Goal: Communication & Community: Answer question/provide support

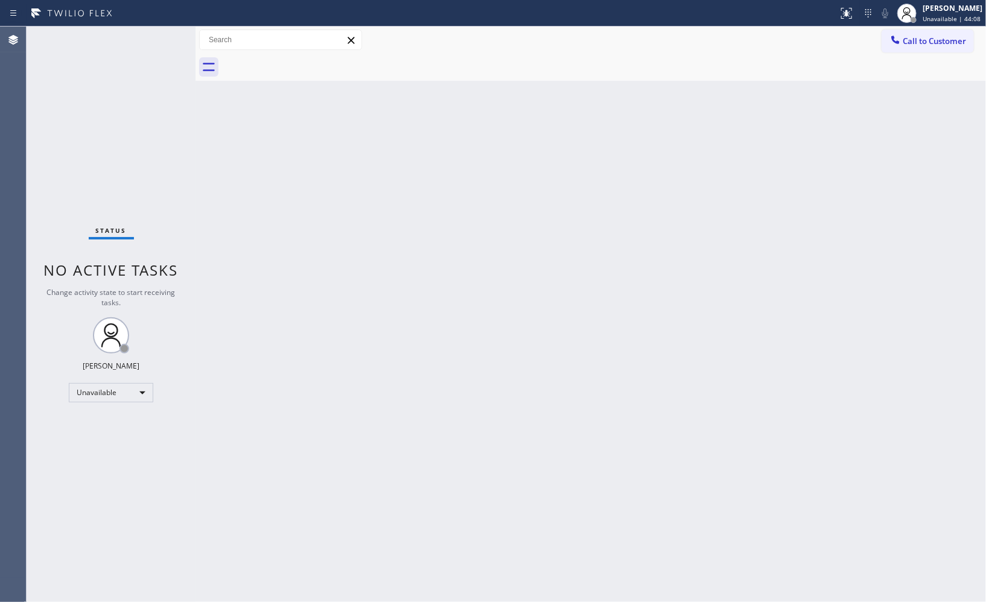
click at [838, 258] on div "Back to Dashboard Change Sender ID Customers Technicians Select a contact Outbo…" at bounding box center [590, 314] width 790 height 575
click at [951, 49] on button "Call to Customer" at bounding box center [927, 41] width 92 height 23
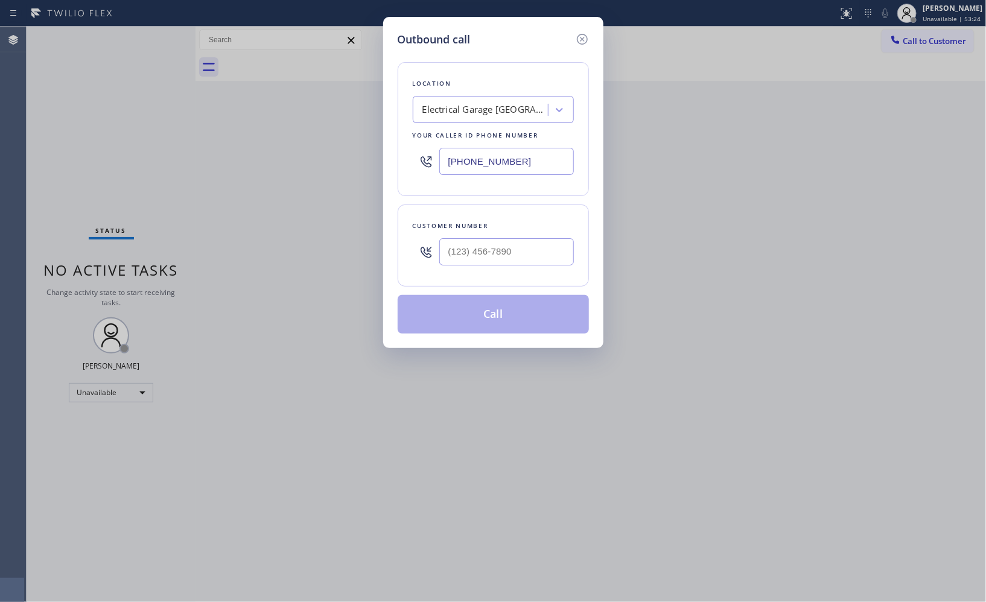
drag, startPoint x: 540, startPoint y: 160, endPoint x: 300, endPoint y: 92, distance: 249.1
click at [314, 142] on div "Outbound call Location Electrical Garage San Fernando Your caller id phone numb…" at bounding box center [493, 301] width 986 height 602
paste input "646) 650-2901"
type input "(646) 650-2901"
drag, startPoint x: 525, startPoint y: 253, endPoint x: 372, endPoint y: 182, distance: 169.5
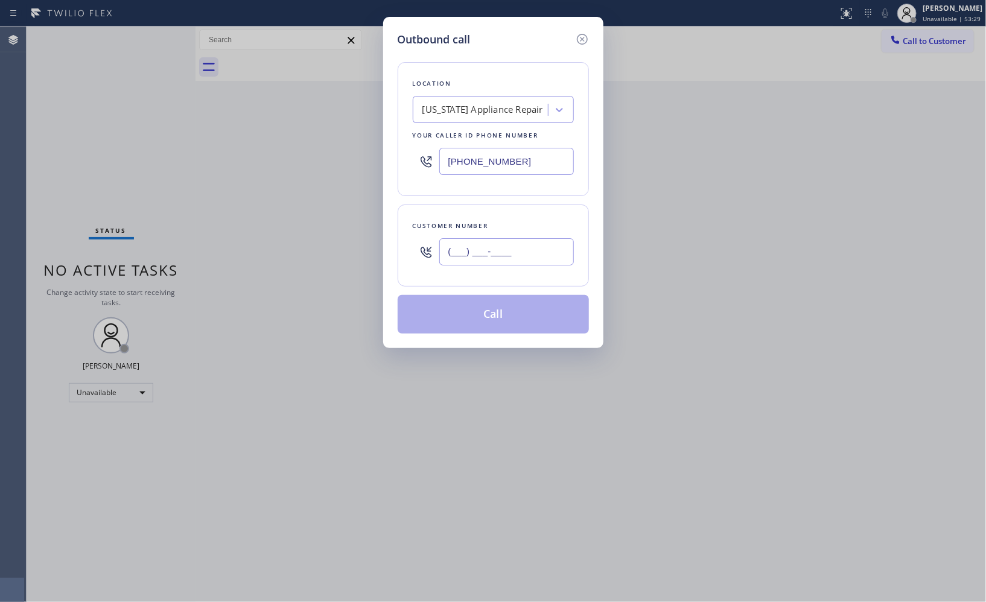
click at [381, 243] on div "Outbound call Location New York Appliance Repair Your caller id phone number (6…" at bounding box center [493, 301] width 986 height 602
paste input "917) 817-9858"
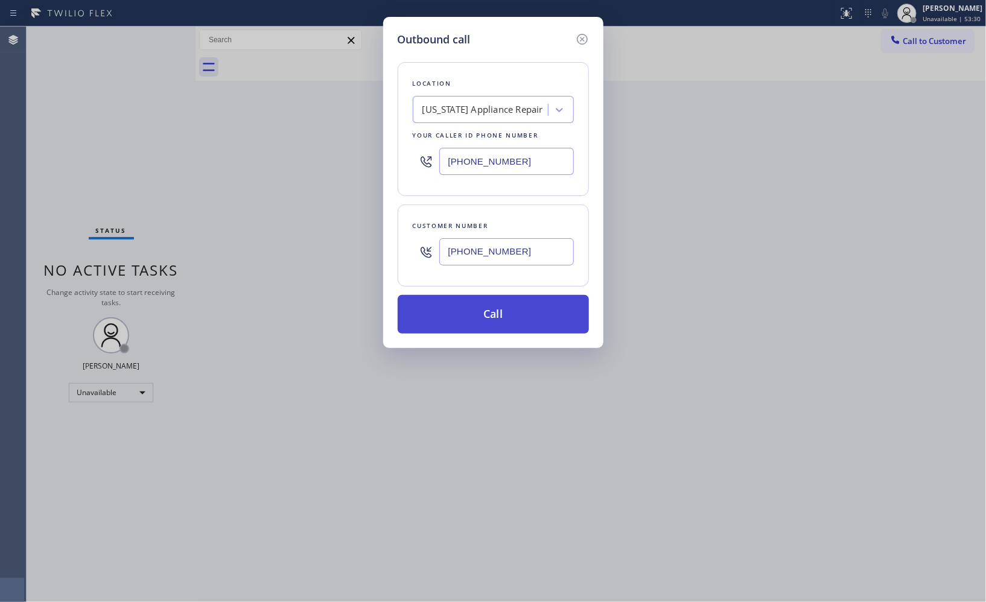
type input "(917) 817-9858"
click at [508, 309] on button "Call" at bounding box center [493, 314] width 191 height 39
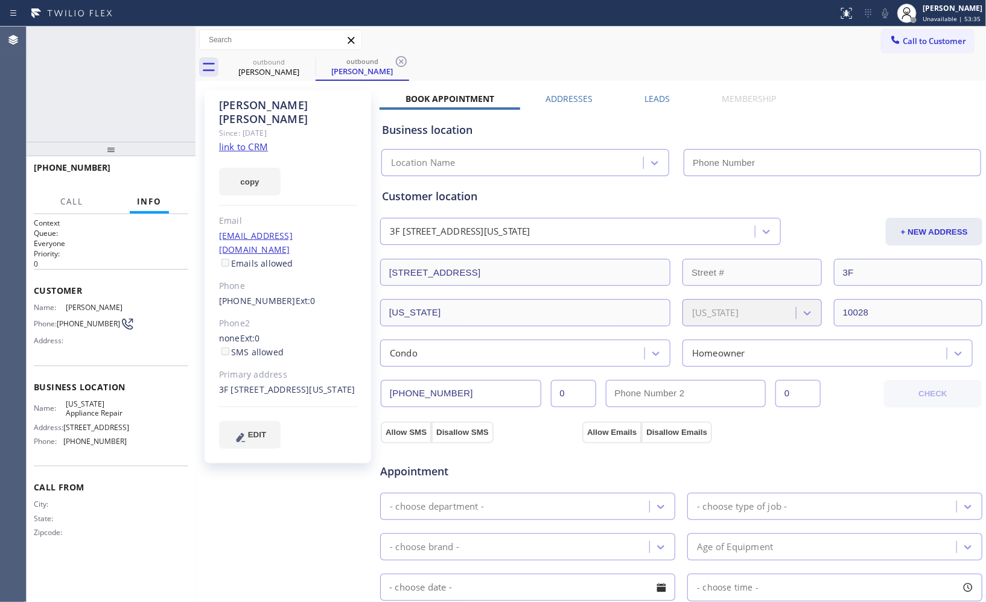
type input "(646) 650-2901"
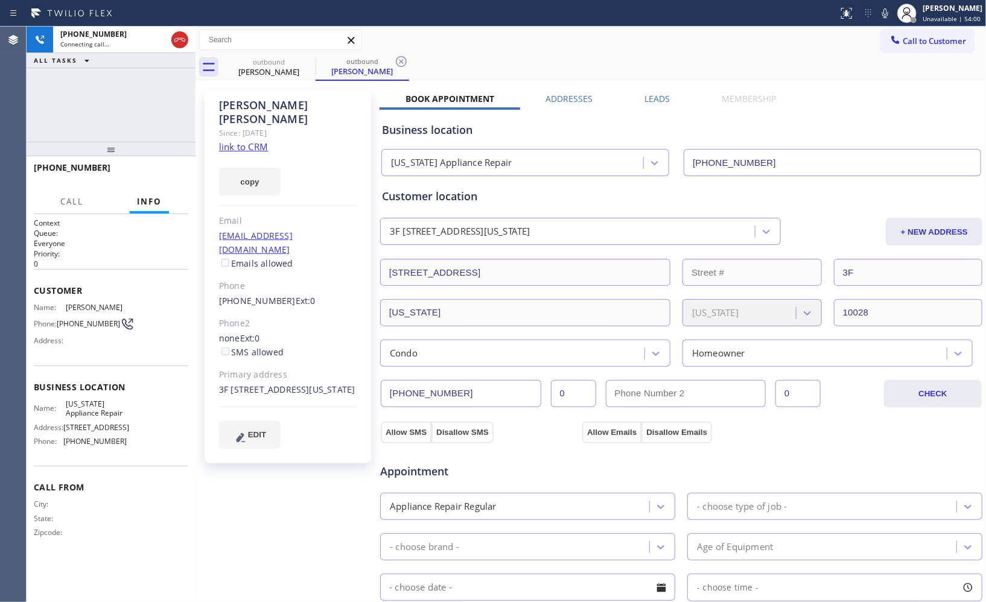
click at [403, 67] on icon at bounding box center [401, 61] width 14 height 14
drag, startPoint x: 117, startPoint y: 139, endPoint x: 124, endPoint y: 81, distance: 57.7
click at [124, 81] on div "+19178179858 Connecting call… ALL TASKS ALL TASKS ACTIVE TASKS TASKS IN WRAP UP…" at bounding box center [111, 314] width 169 height 575
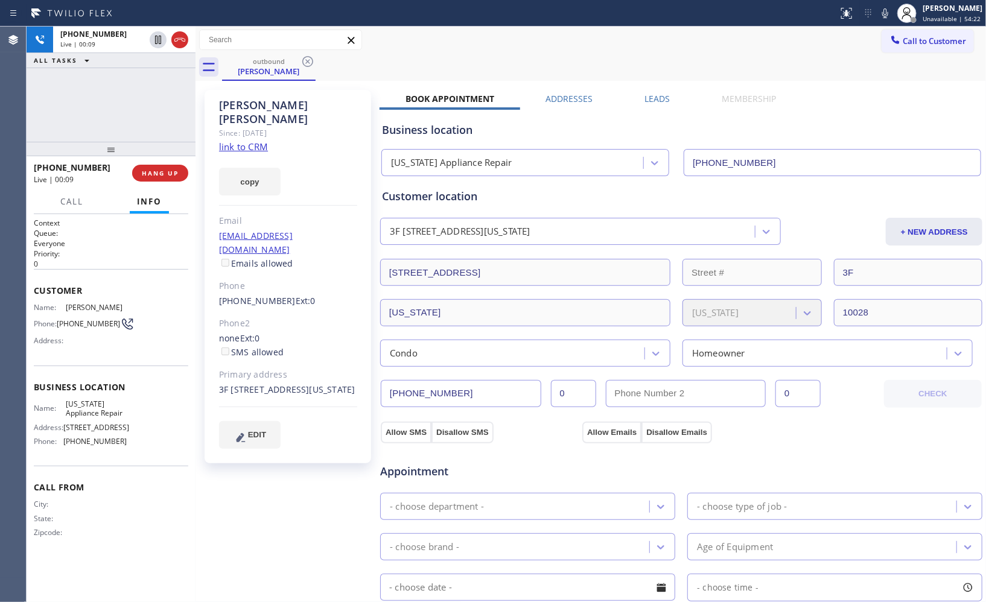
click at [626, 42] on div "Call to Customer Outbound call Location New York Appliance Repair Your caller i…" at bounding box center [590, 40] width 790 height 21
click at [173, 171] on span "HANG UP" at bounding box center [160, 173] width 37 height 8
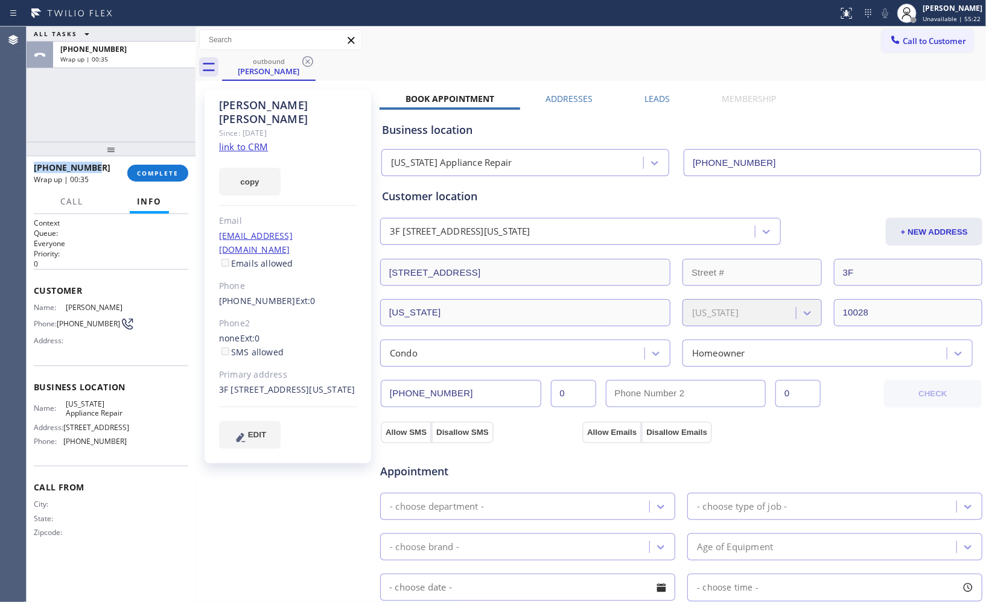
drag, startPoint x: 103, startPoint y: 166, endPoint x: 32, endPoint y: 164, distance: 71.2
click at [32, 164] on div "+19178179858 Wrap up | 00:35 COMPLETE" at bounding box center [111, 173] width 169 height 34
copy span "+19178179858"
click at [248, 105] on div "Matthew Knoff" at bounding box center [288, 112] width 138 height 28
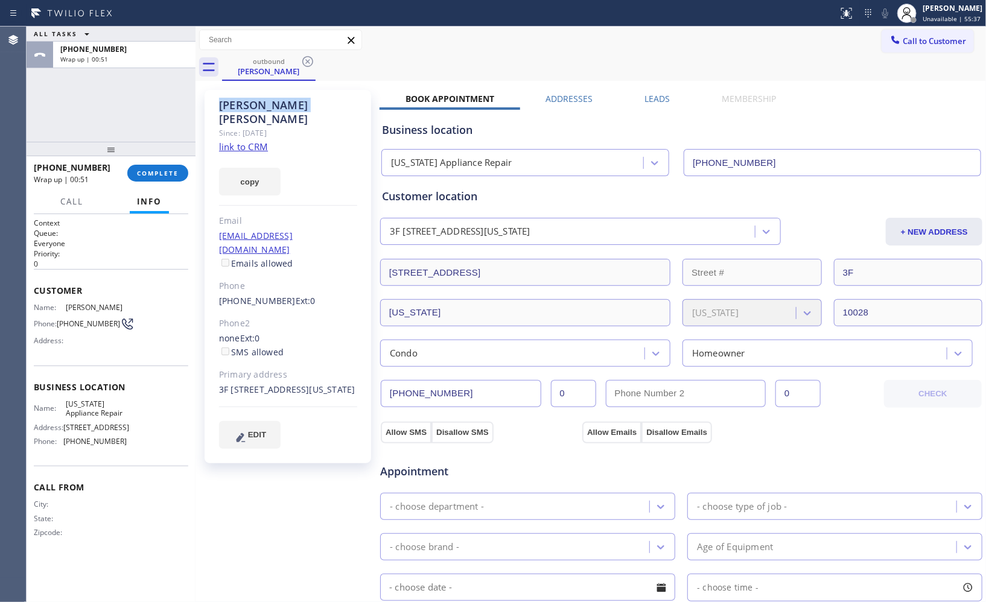
copy div "Matthew"
click at [145, 173] on span "COMPLETE" at bounding box center [158, 173] width 42 height 8
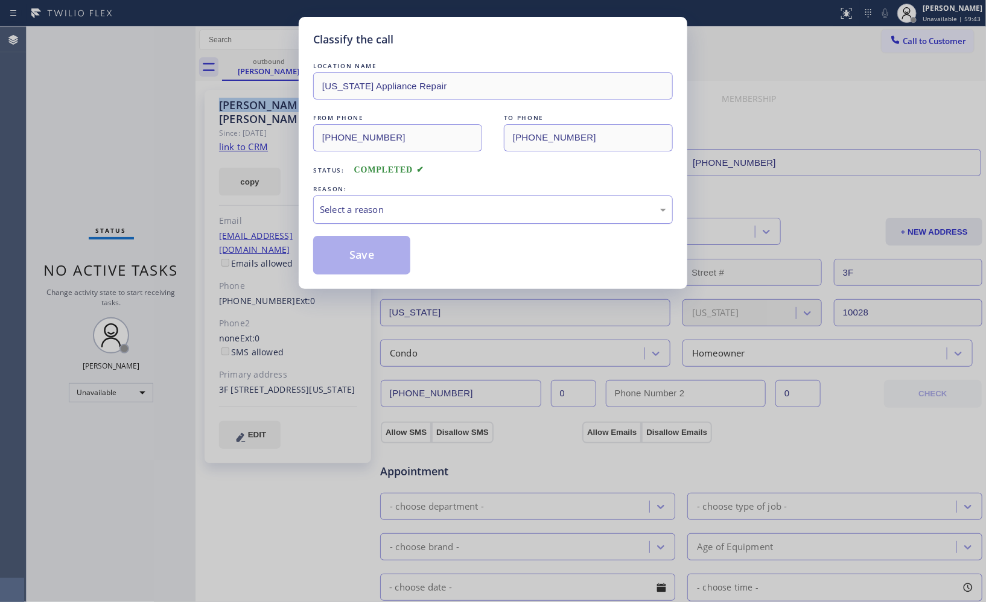
click at [479, 201] on div "Select a reason" at bounding box center [493, 209] width 360 height 28
click at [375, 260] on button "Save" at bounding box center [361, 255] width 97 height 39
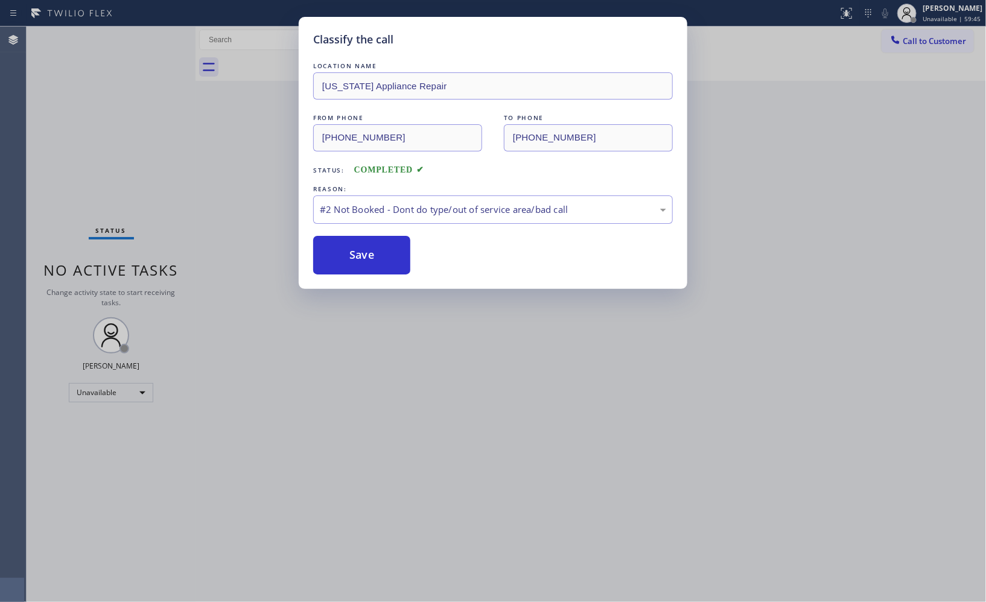
click at [933, 43] on div "Classify the call LOCATION NAME New York Appliance Repair FROM PHONE (646) 650-…" at bounding box center [493, 301] width 986 height 602
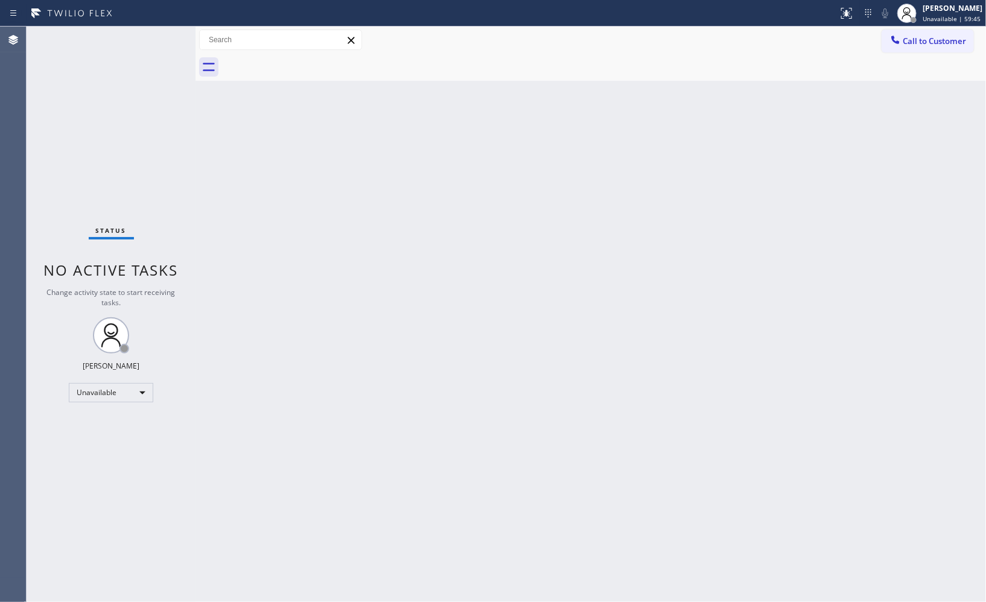
click at [933, 43] on span "Call to Customer" at bounding box center [933, 41] width 63 height 11
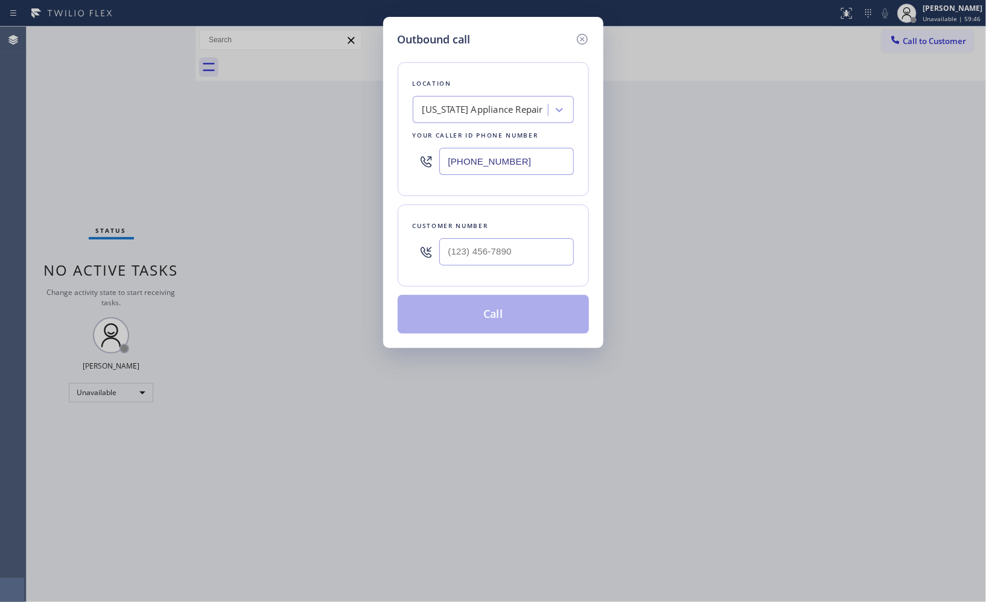
drag, startPoint x: 548, startPoint y: 163, endPoint x: 346, endPoint y: 77, distance: 219.2
click at [391, 135] on div "Outbound call Location New York Appliance Repair Your caller id phone number (6…" at bounding box center [493, 182] width 220 height 331
paste input "917) 920-9568"
type input "(917) 920-9568"
drag, startPoint x: 428, startPoint y: 250, endPoint x: 401, endPoint y: 226, distance: 35.9
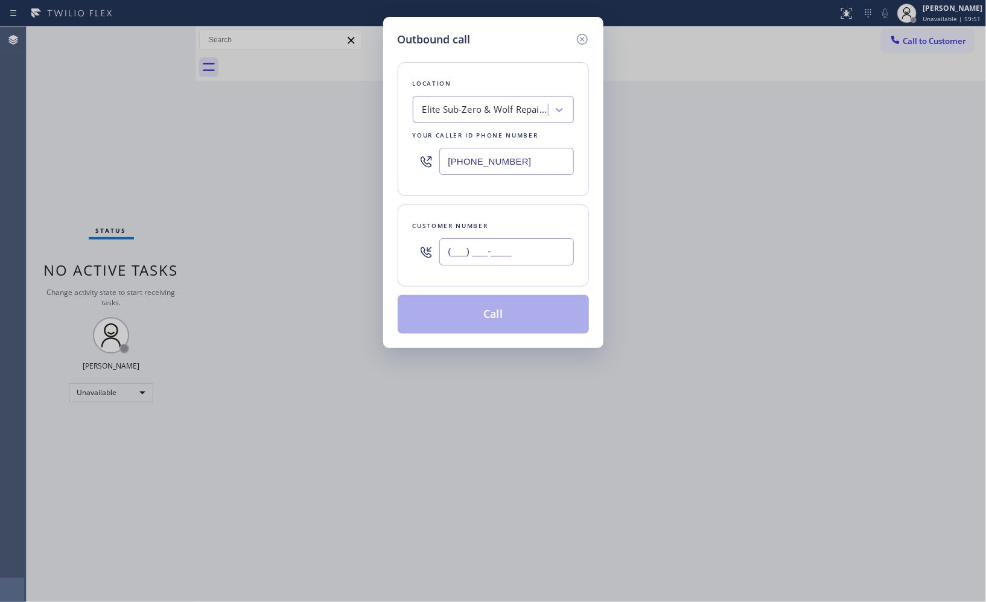
click at [407, 233] on div "Customer number (___) ___-____" at bounding box center [493, 245] width 191 height 82
paste input "347) 731-2377"
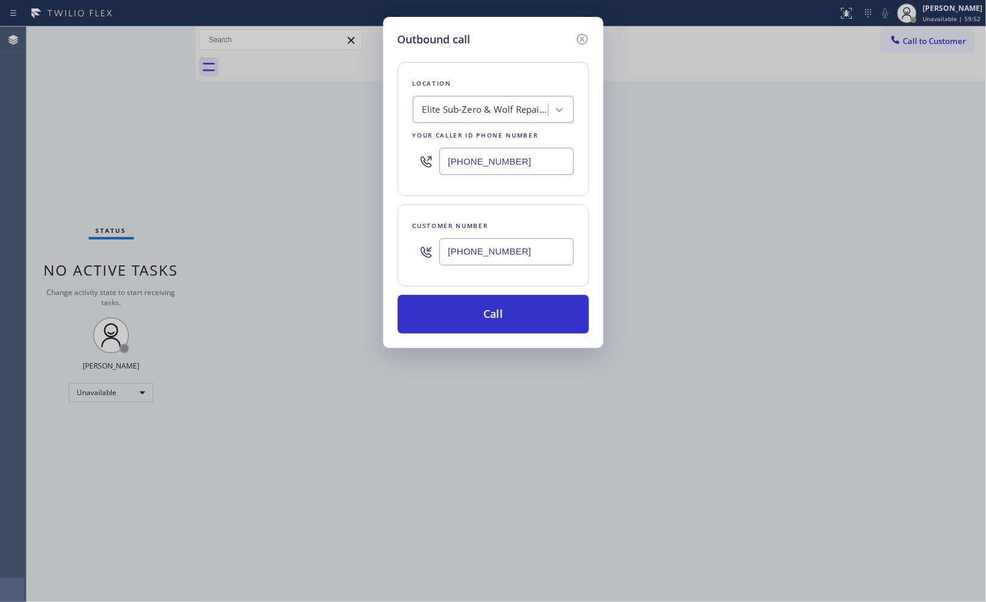
type input "(347) 731-2377"
click at [477, 302] on button "Call" at bounding box center [493, 314] width 191 height 39
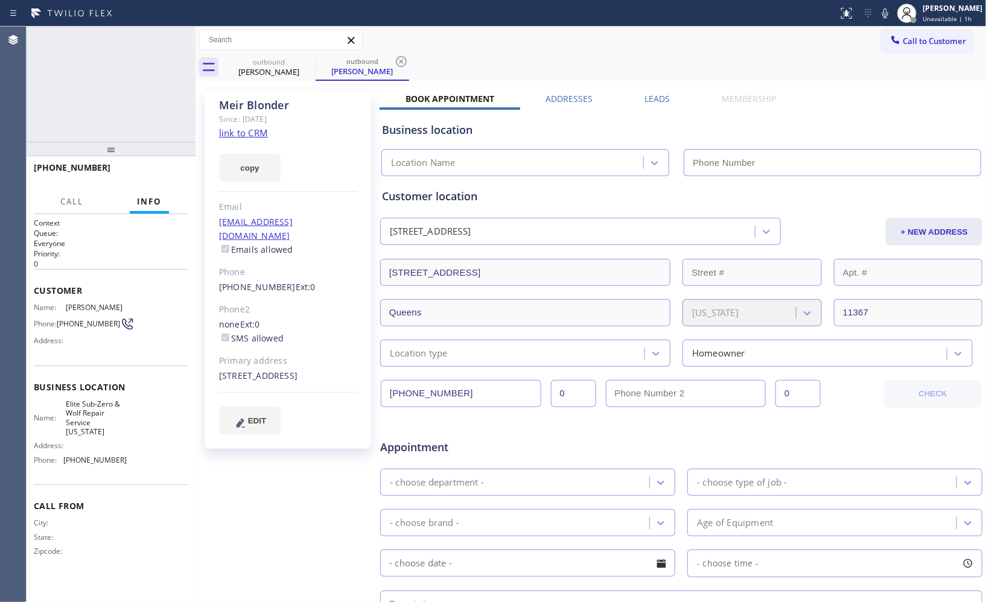
type input "(917) 920-9568"
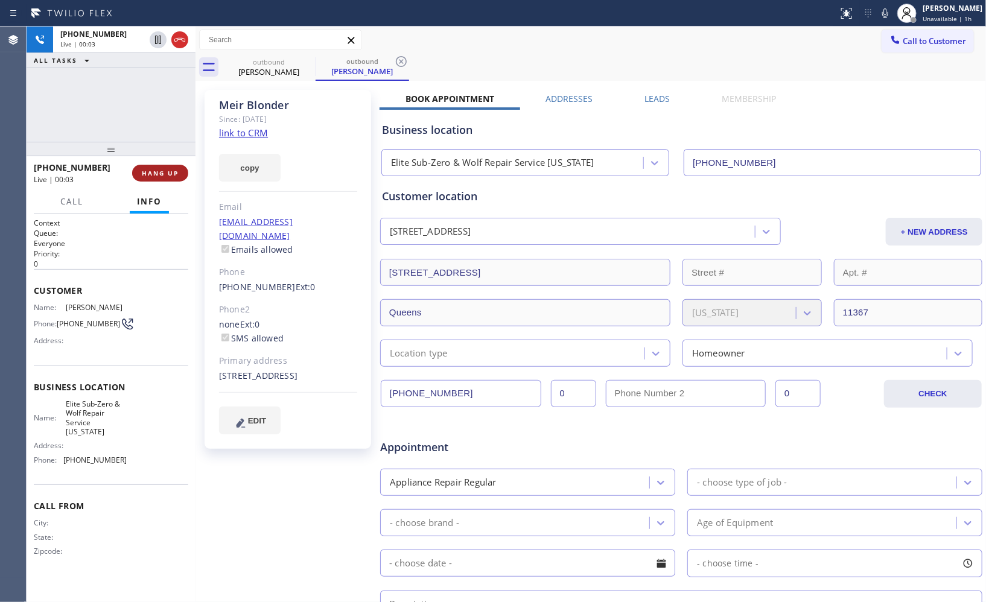
click at [159, 175] on span "HANG UP" at bounding box center [160, 173] width 37 height 8
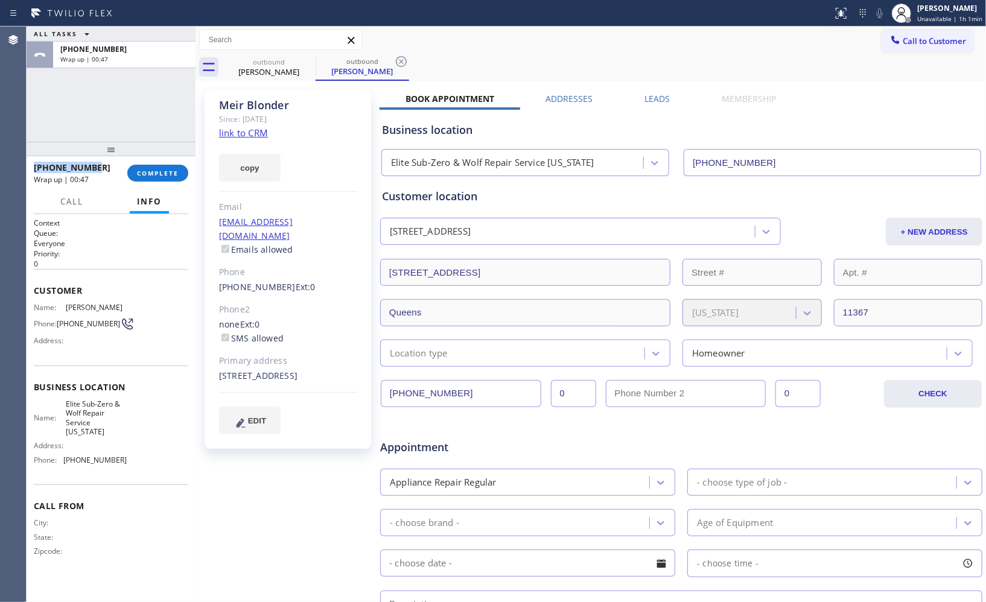
drag, startPoint x: 104, startPoint y: 167, endPoint x: 28, endPoint y: 166, distance: 76.6
click at [28, 166] on div "+13477312377 Wrap up | 00:47 COMPLETE" at bounding box center [111, 173] width 169 height 34
copy span "+13477312377"
click at [147, 169] on span "COMPLETE" at bounding box center [158, 173] width 42 height 8
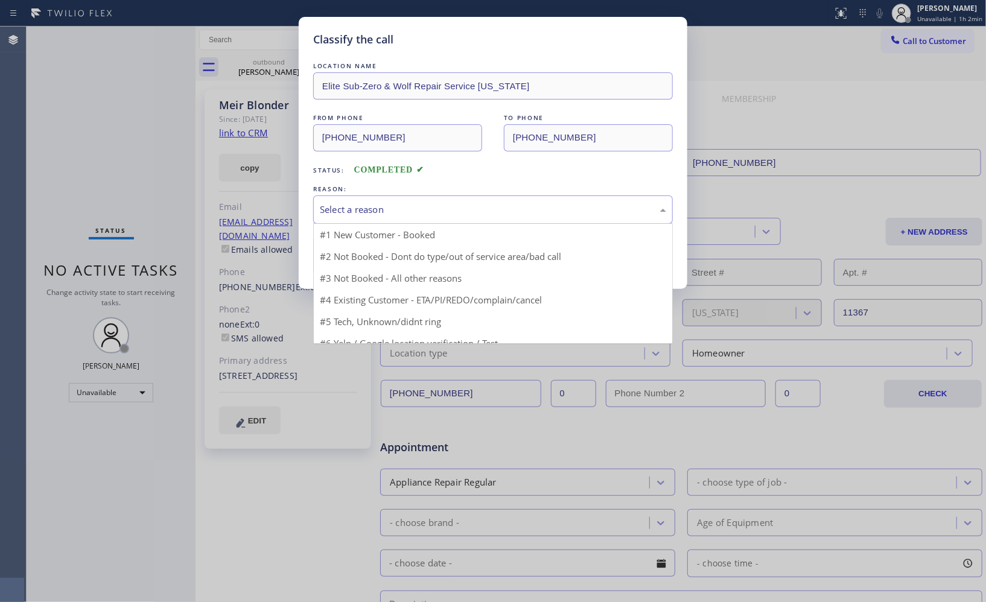
click at [453, 215] on div "Select a reason" at bounding box center [493, 210] width 346 height 14
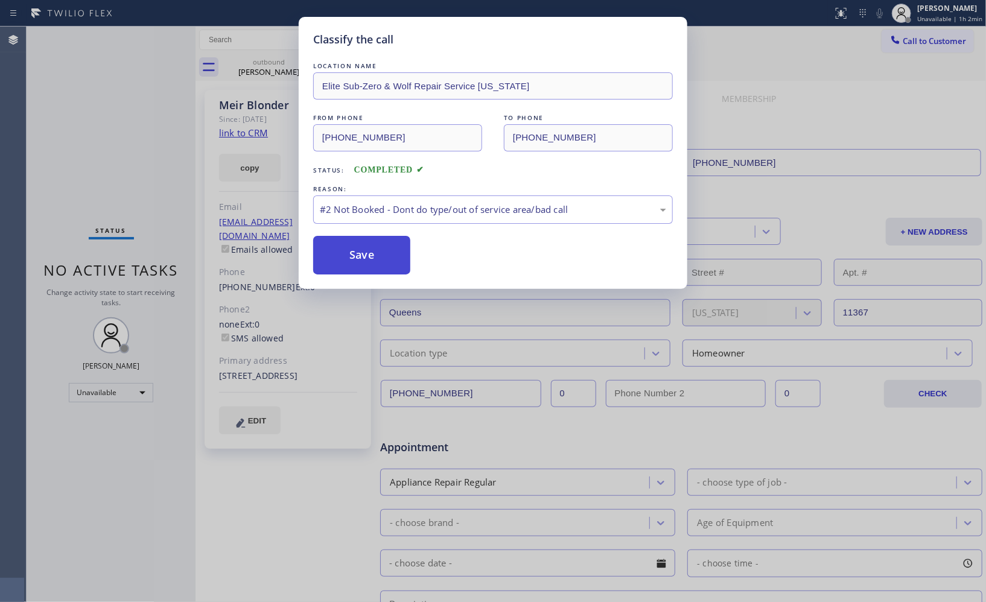
click at [391, 258] on button "Save" at bounding box center [361, 255] width 97 height 39
click at [252, 100] on div "Classify the call LOCATION NAME Elite Sub-Zero & Wolf Repair Service New York F…" at bounding box center [493, 301] width 986 height 602
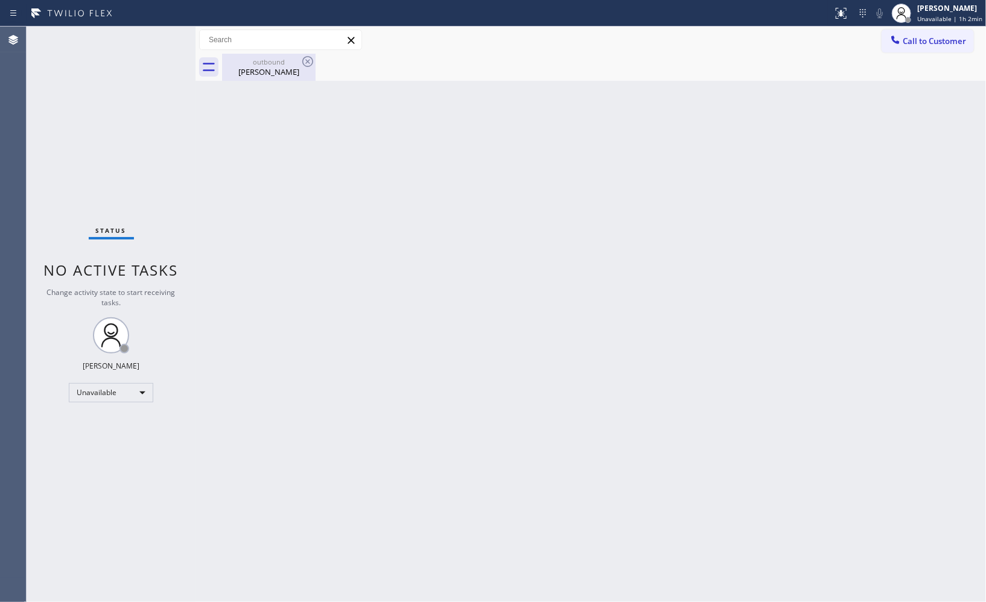
click at [276, 60] on div "outbound" at bounding box center [268, 61] width 91 height 9
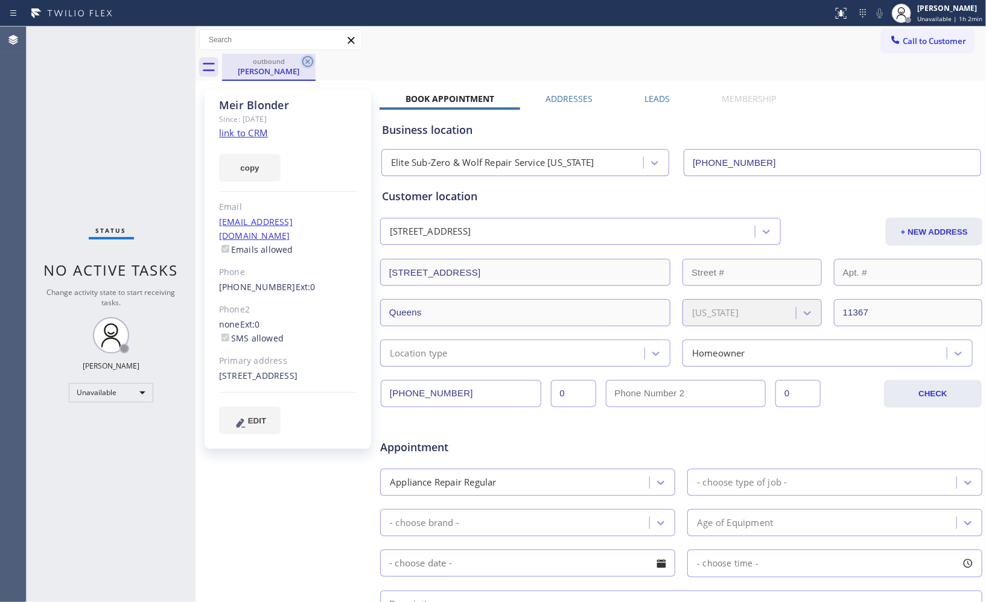
click at [309, 59] on icon at bounding box center [307, 61] width 14 height 14
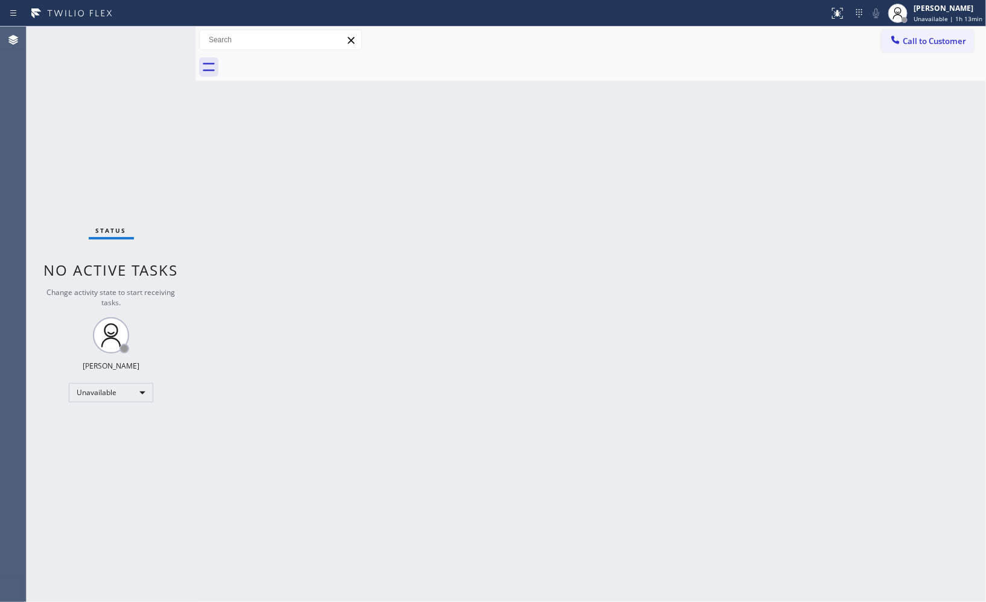
click at [577, 65] on div at bounding box center [604, 67] width 764 height 27
click at [674, 185] on div "Back to Dashboard Change Sender ID Customers Technicians Select a contact Outbo…" at bounding box center [590, 314] width 790 height 575
click at [945, 39] on span "Call to Customer" at bounding box center [933, 41] width 63 height 11
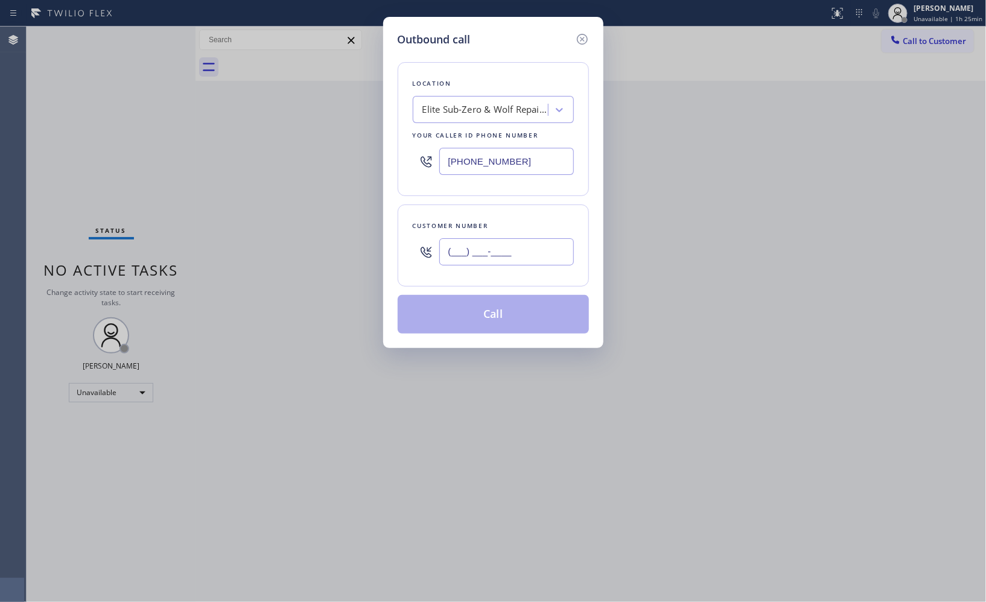
drag, startPoint x: 461, startPoint y: 255, endPoint x: 335, endPoint y: 182, distance: 146.2
click at [360, 209] on div "Outbound call Location Elite Sub-Zero & Wolf Repair Service New York Your calle…" at bounding box center [493, 301] width 986 height 602
paste input "347) 494-2563"
type input "(347) 494-2563"
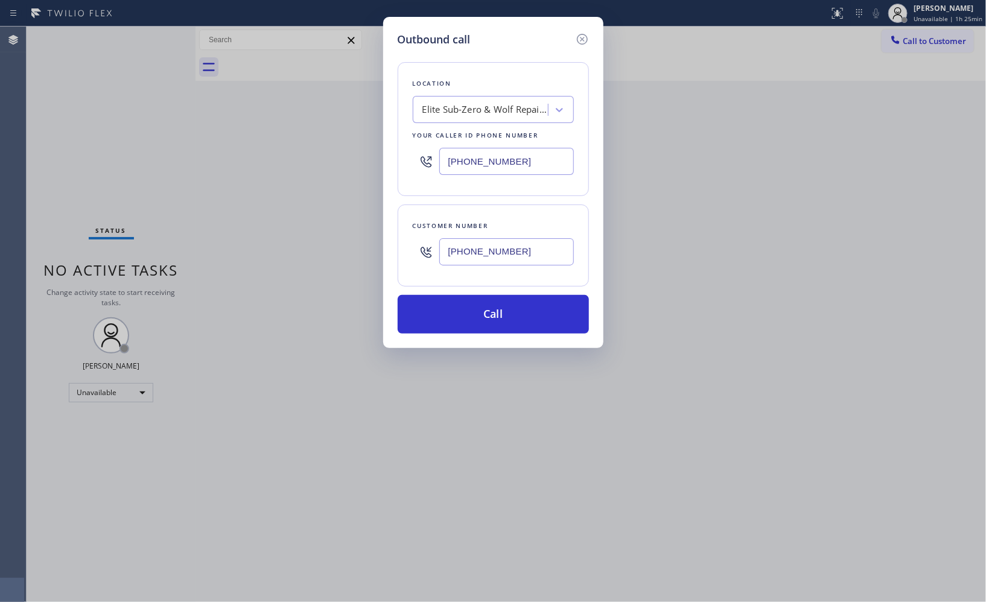
click at [455, 111] on div "Elite Sub-Zero & Wolf Repair Service New York" at bounding box center [485, 110] width 127 height 14
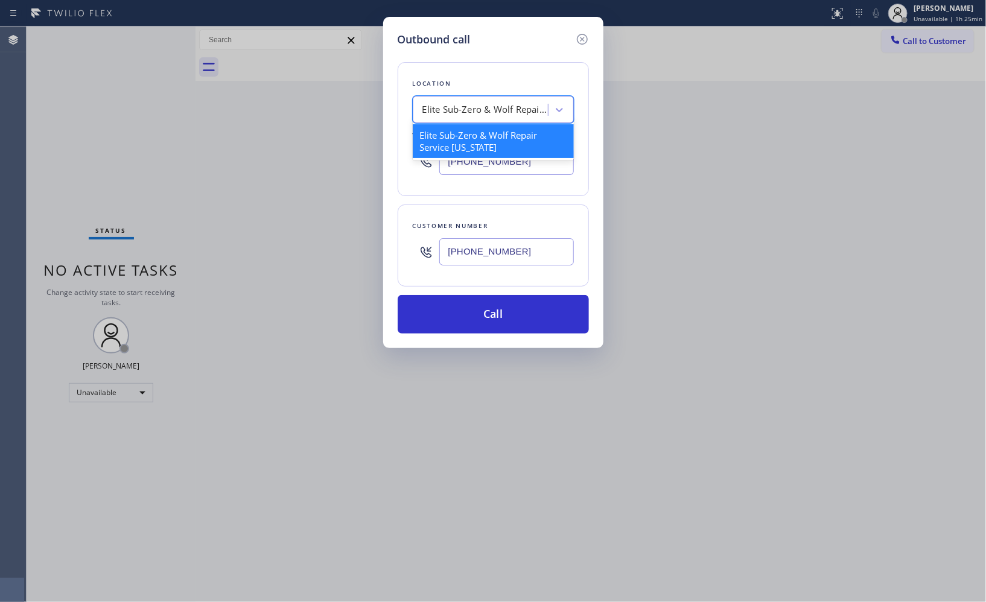
paste input "Same Day Subzero Repair Brooklyn"
type input "Same Day Subzero Repair Brooklyn"
click at [483, 136] on div "Same Day Subzero Repair Brooklyn" at bounding box center [493, 141] width 161 height 34
type input "(929) 416-6656"
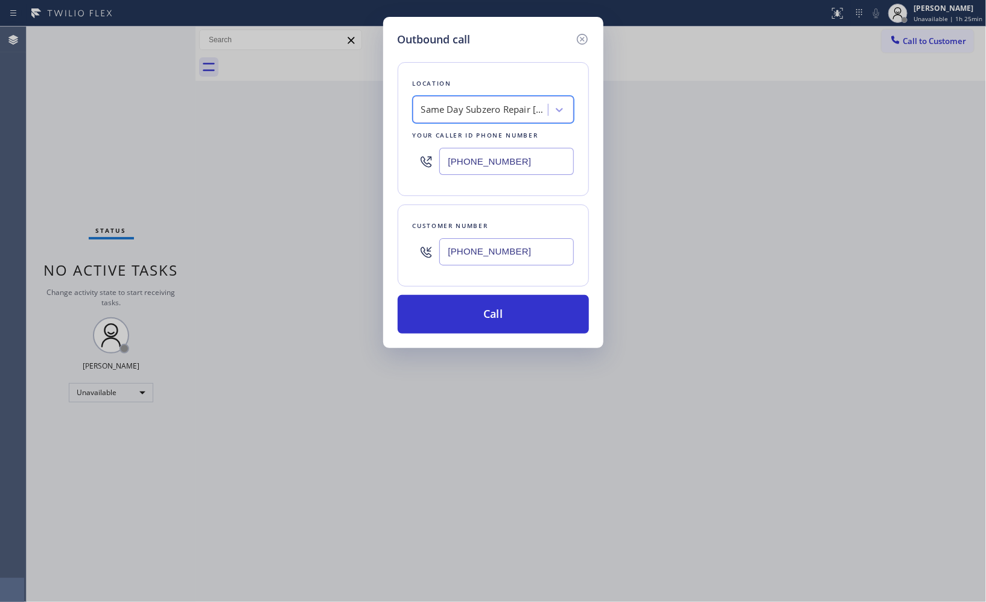
scroll to position [0, 1]
click at [484, 339] on div "Outbound call Location Same Day Subzero Repair Brooklyn Your caller id phone nu…" at bounding box center [493, 182] width 220 height 331
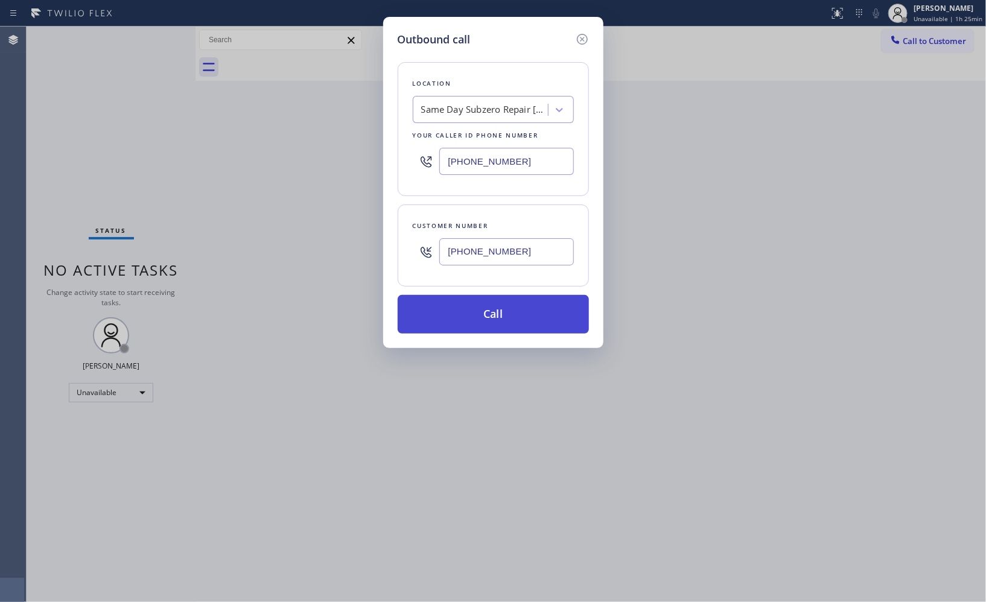
click at [484, 316] on button "Call" at bounding box center [493, 314] width 191 height 39
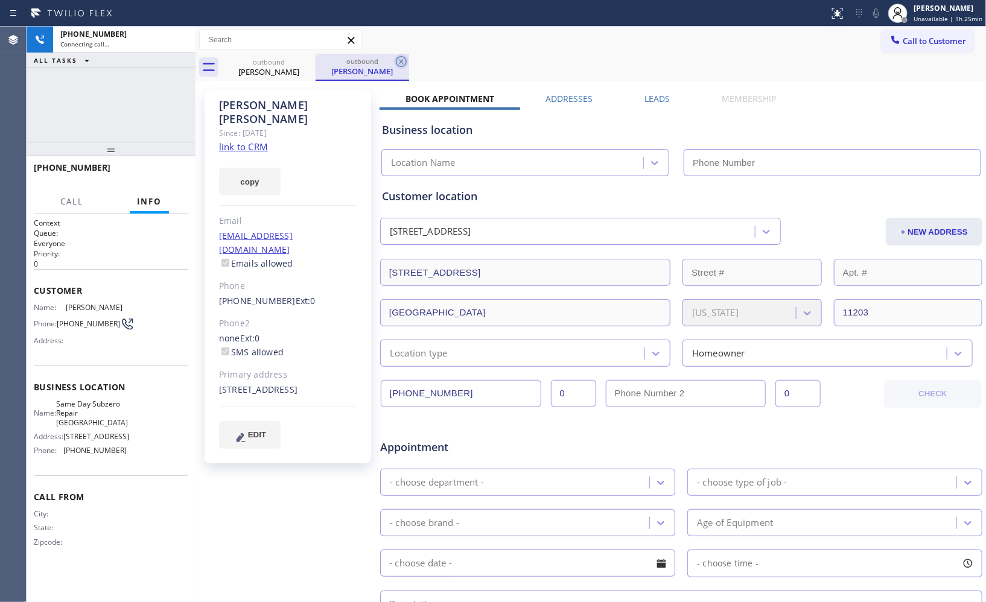
click at [398, 62] on icon at bounding box center [401, 61] width 14 height 14
click at [310, 62] on icon at bounding box center [307, 61] width 14 height 14
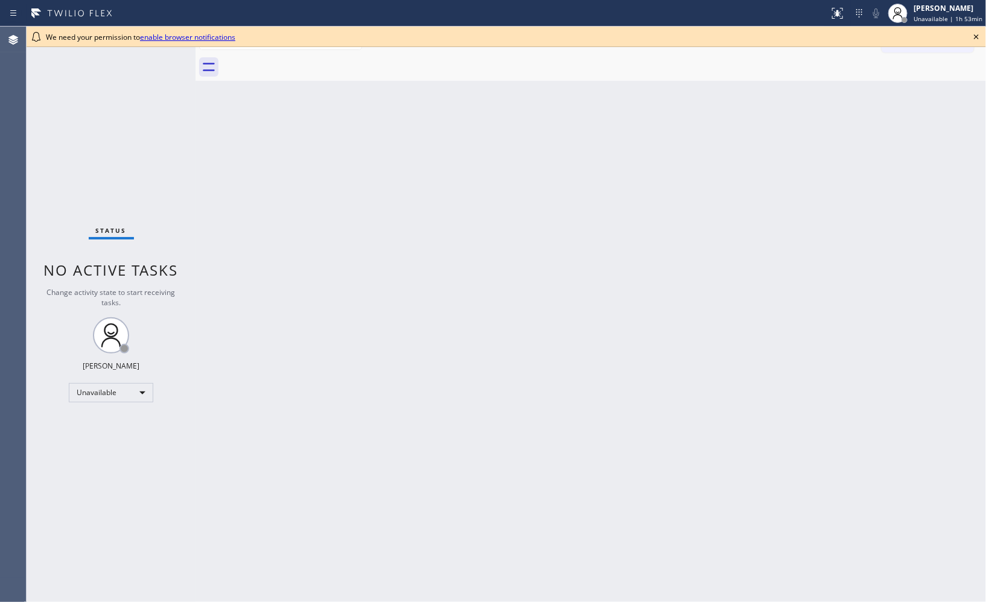
click at [978, 37] on icon at bounding box center [976, 37] width 14 height 14
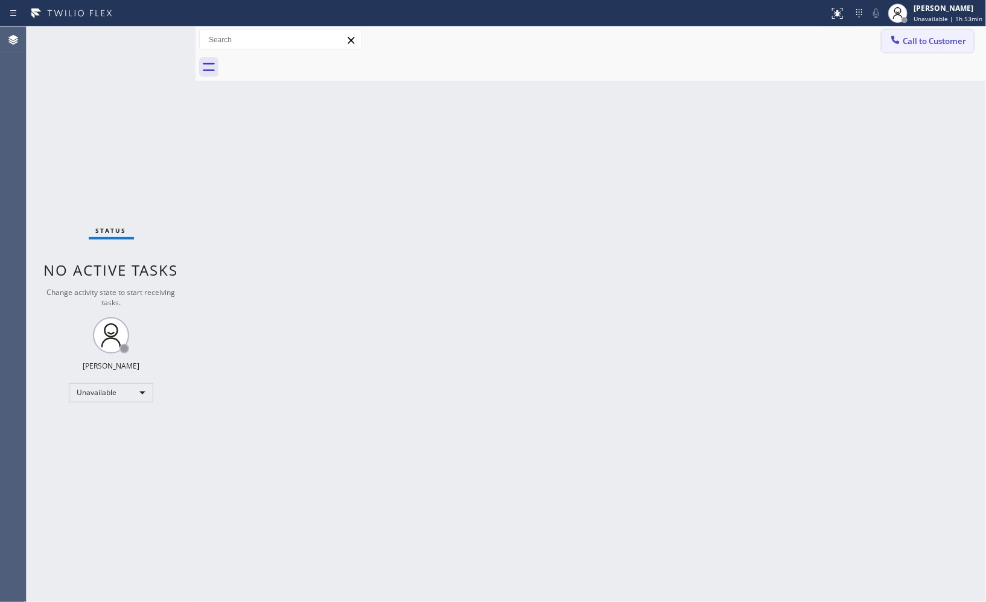
click at [930, 51] on button "Call to Customer" at bounding box center [927, 41] width 92 height 23
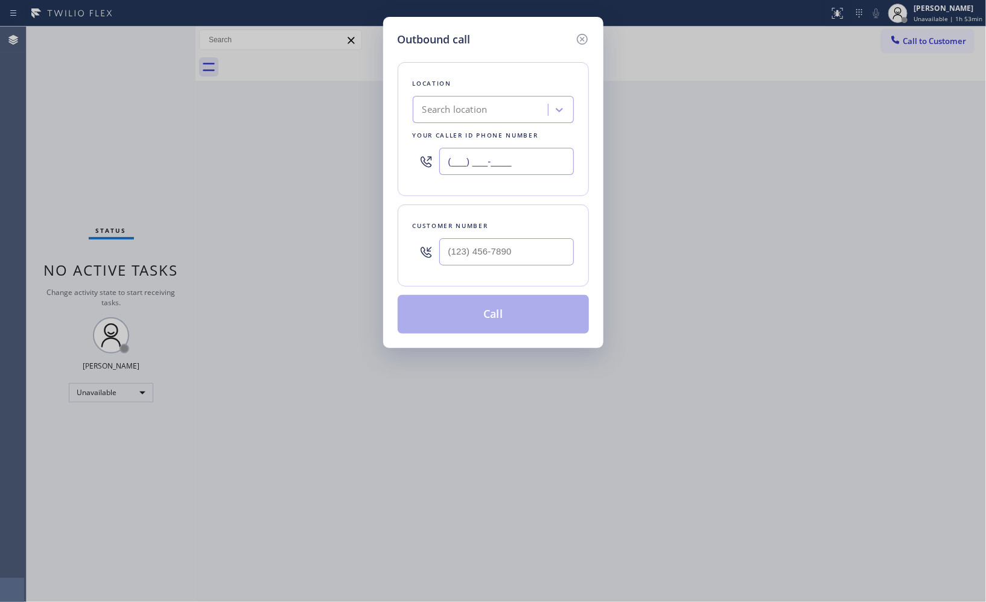
drag, startPoint x: 534, startPoint y: 167, endPoint x: 291, endPoint y: 101, distance: 252.6
click at [302, 116] on div "Outbound call Location Search location Your caller id phone number (___) ___-__…" at bounding box center [493, 301] width 986 height 602
paste input "424) 352-7537"
type input "[PHONE_NUMBER]"
drag, startPoint x: 530, startPoint y: 252, endPoint x: 330, endPoint y: 183, distance: 211.2
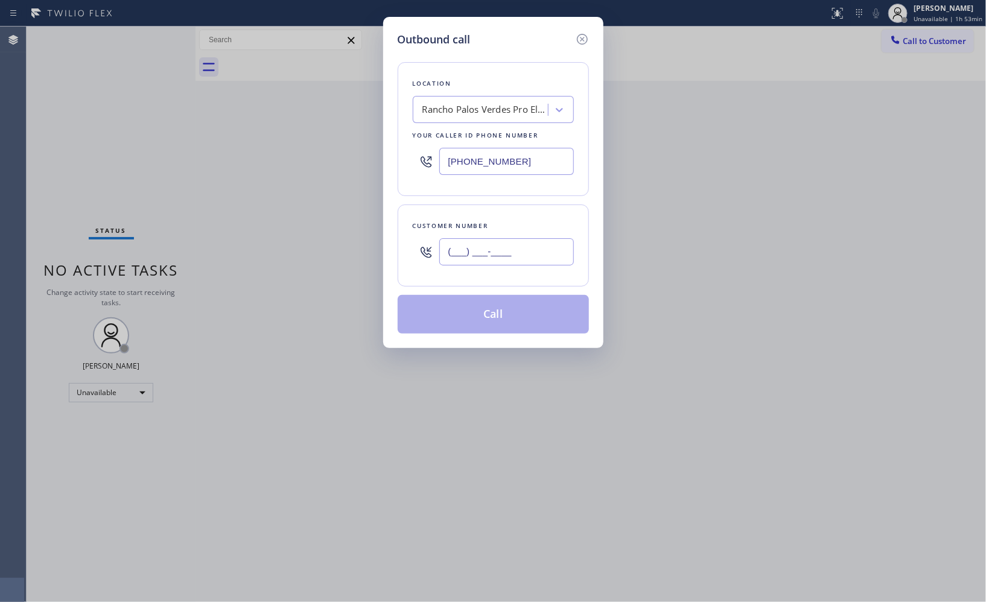
click at [381, 220] on div "Outbound call Location [GEOGRAPHIC_DATA] Pro Electricians Your caller id phone …" at bounding box center [493, 301] width 986 height 602
paste input "714) 474-8860"
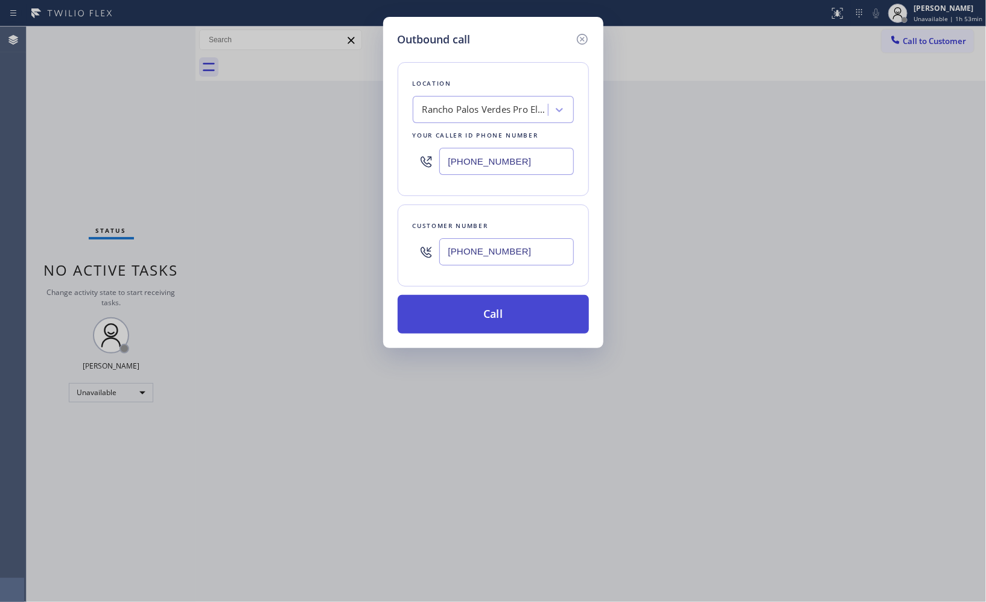
type input "[PHONE_NUMBER]"
click at [499, 317] on button "Call" at bounding box center [493, 314] width 191 height 39
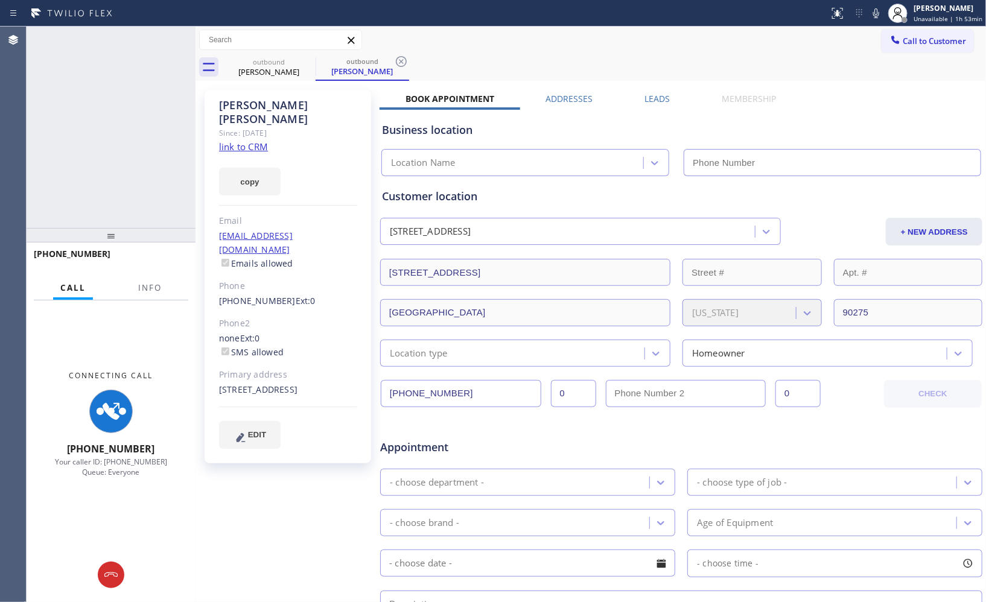
type input "[PHONE_NUMBER]"
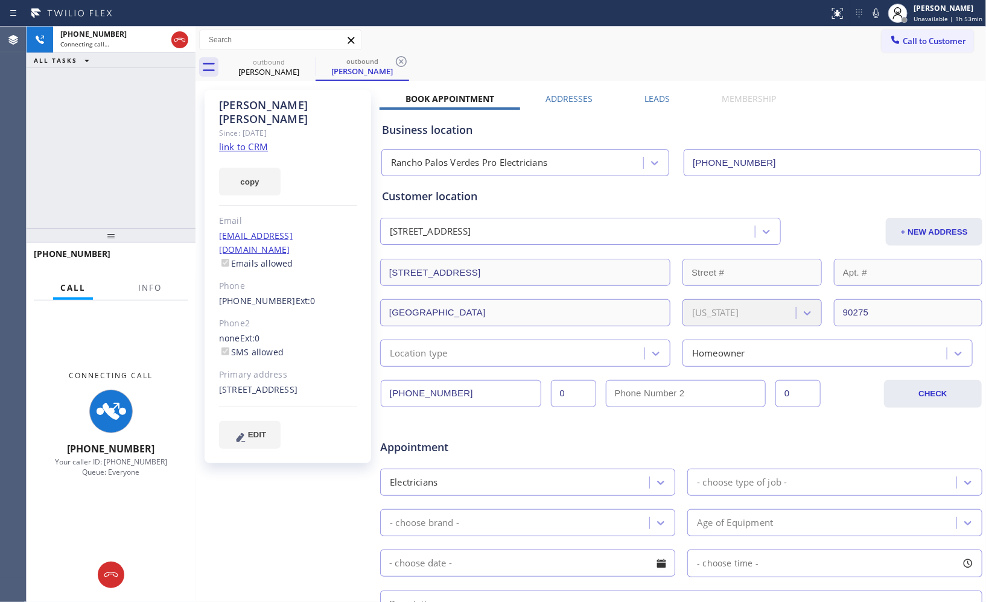
click at [403, 59] on icon at bounding box center [401, 61] width 14 height 14
click at [160, 282] on span "Info" at bounding box center [150, 287] width 24 height 11
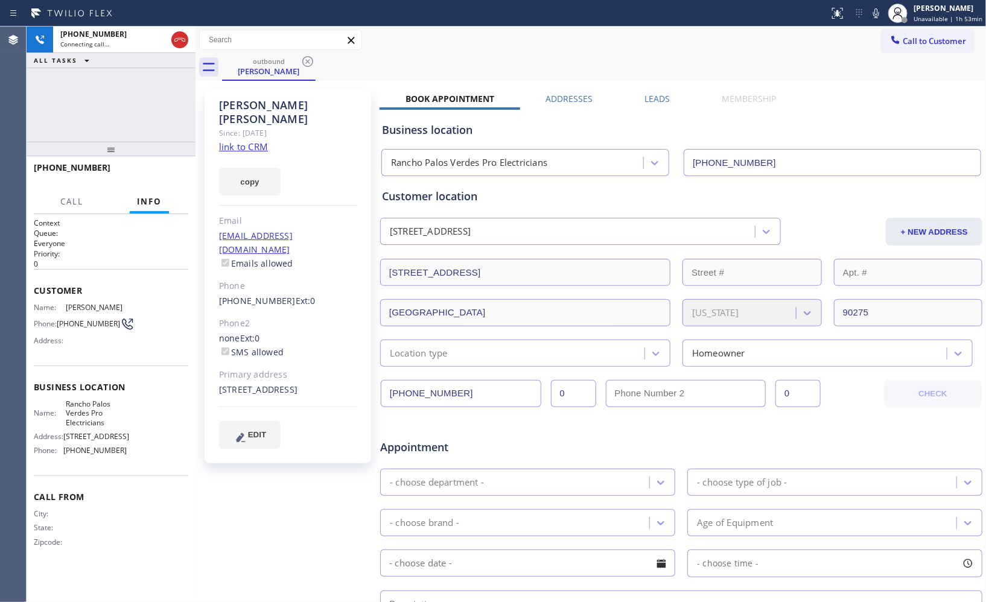
drag, startPoint x: 128, startPoint y: 214, endPoint x: 159, endPoint y: 135, distance: 85.4
click at [159, 135] on div "[PHONE_NUMBER] Connecting call… ALL TASKS ALL TASKS ACTIVE TASKS TASKS IN WRAP …" at bounding box center [111, 314] width 169 height 575
click at [580, 127] on div "Business location" at bounding box center [681, 130] width 598 height 16
click at [159, 169] on span "HANG UP" at bounding box center [160, 173] width 37 height 8
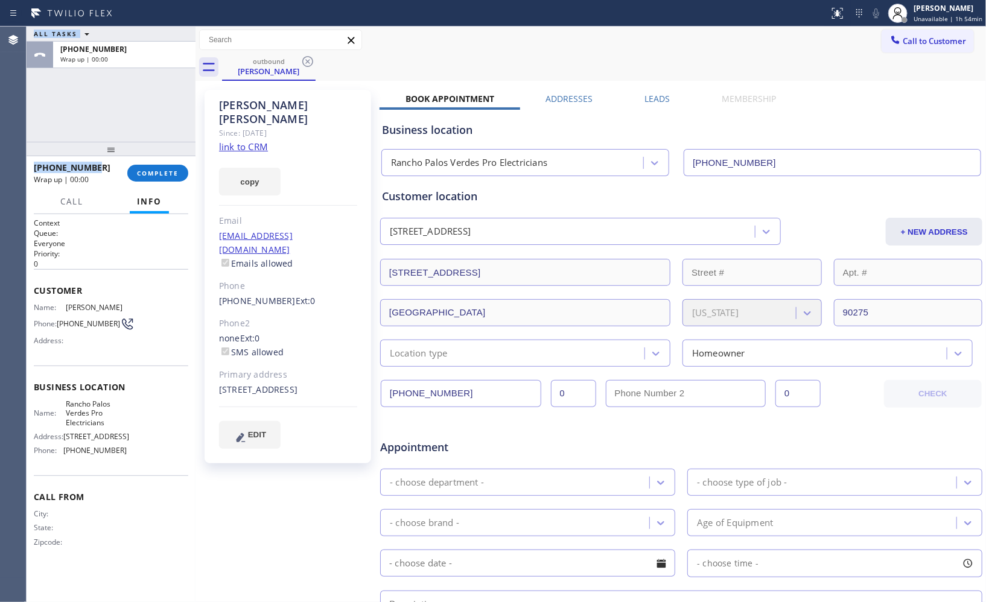
copy div "[PHONE_NUMBER] Live | 00:12 ALL TASKS ALL TASKS ACTIVE TASKS TASKS IN WRAP UP […"
drag, startPoint x: 86, startPoint y: 168, endPoint x: 21, endPoint y: 165, distance: 65.2
click at [21, 165] on div "Agent Desktop ALL TASKS ALL TASKS ACTIVE TASKS TASKS IN WRAP UP [PHONE_NUMBER] …" at bounding box center [493, 314] width 986 height 575
click at [155, 176] on span "COMPLETE" at bounding box center [158, 173] width 42 height 8
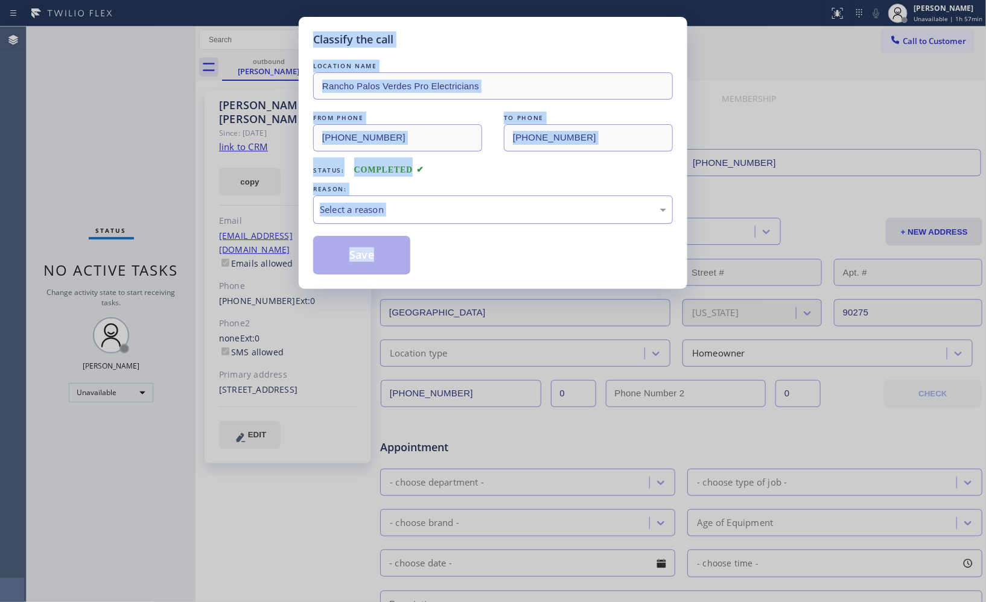
click at [469, 214] on div "Select a reason" at bounding box center [493, 210] width 346 height 14
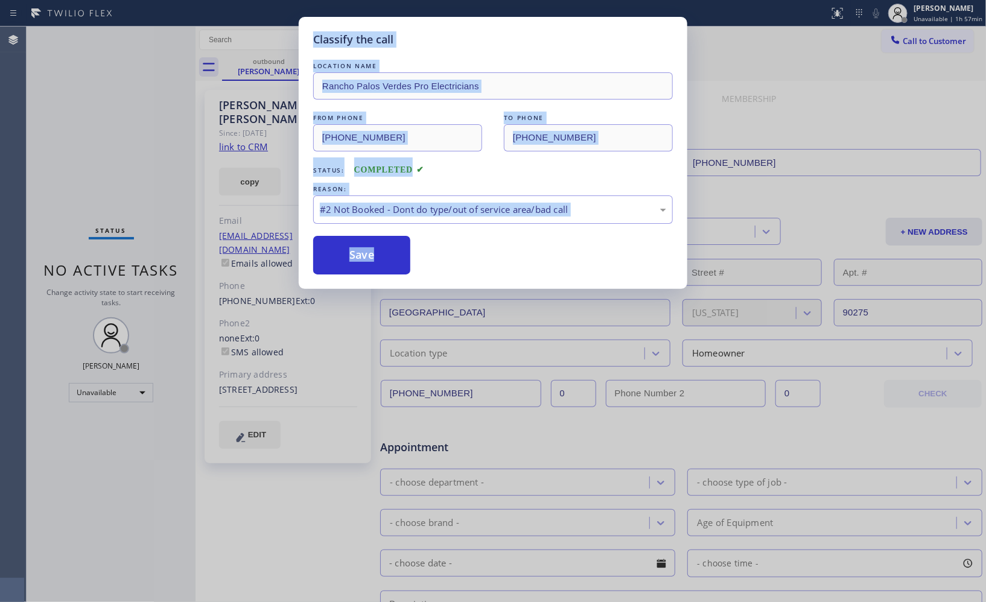
click at [381, 258] on button "Save" at bounding box center [361, 255] width 97 height 39
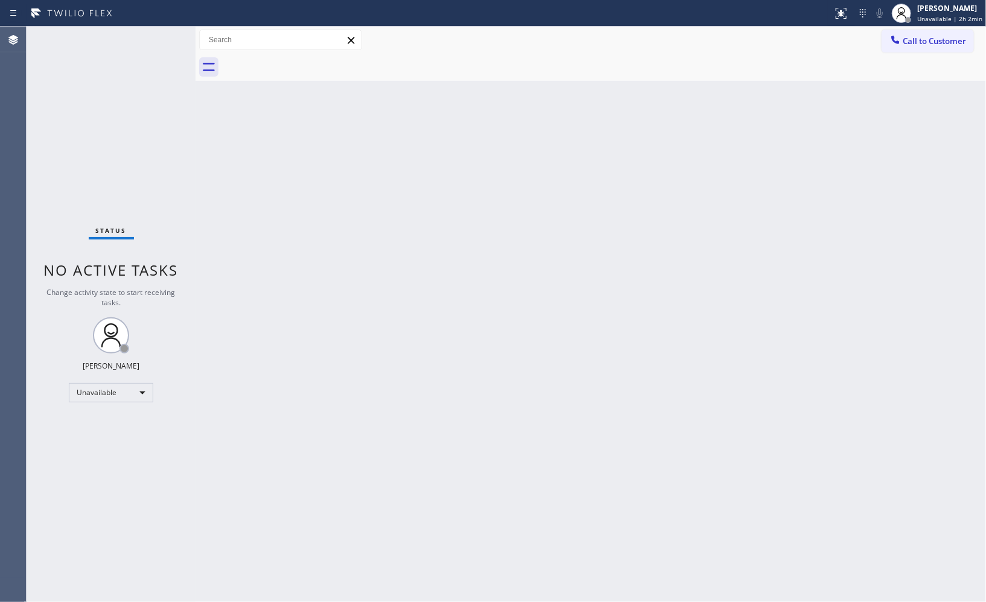
drag, startPoint x: 918, startPoint y: 262, endPoint x: 872, endPoint y: 226, distance: 58.4
click at [918, 262] on div "Back to Dashboard Change Sender ID Customers Technicians Select a contact Outbo…" at bounding box center [590, 314] width 790 height 575
click at [954, 0] on div "[PERSON_NAME] Unavailable | 2h 5min" at bounding box center [937, 13] width 98 height 27
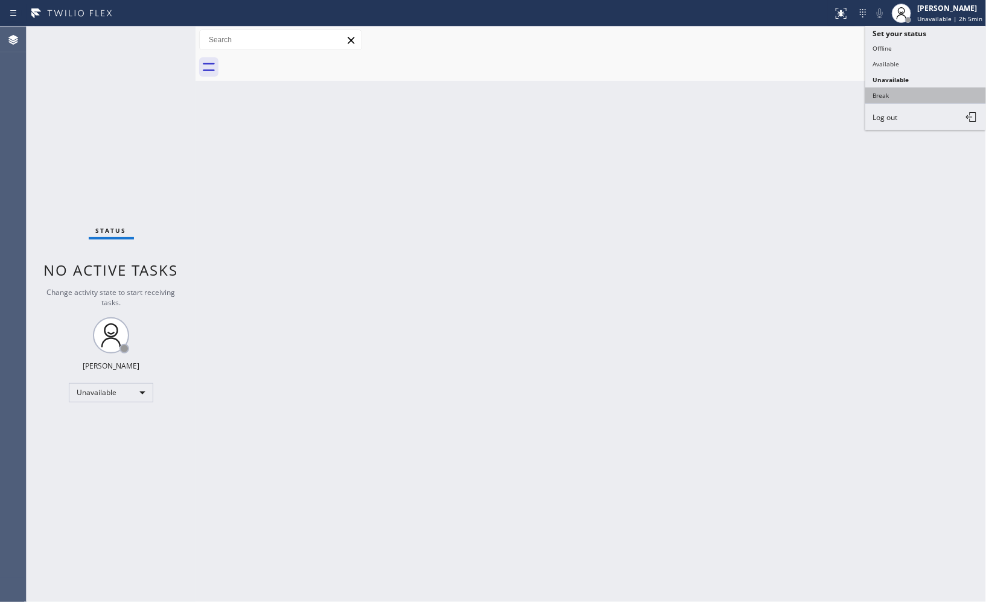
click at [884, 91] on button "Break" at bounding box center [925, 95] width 121 height 16
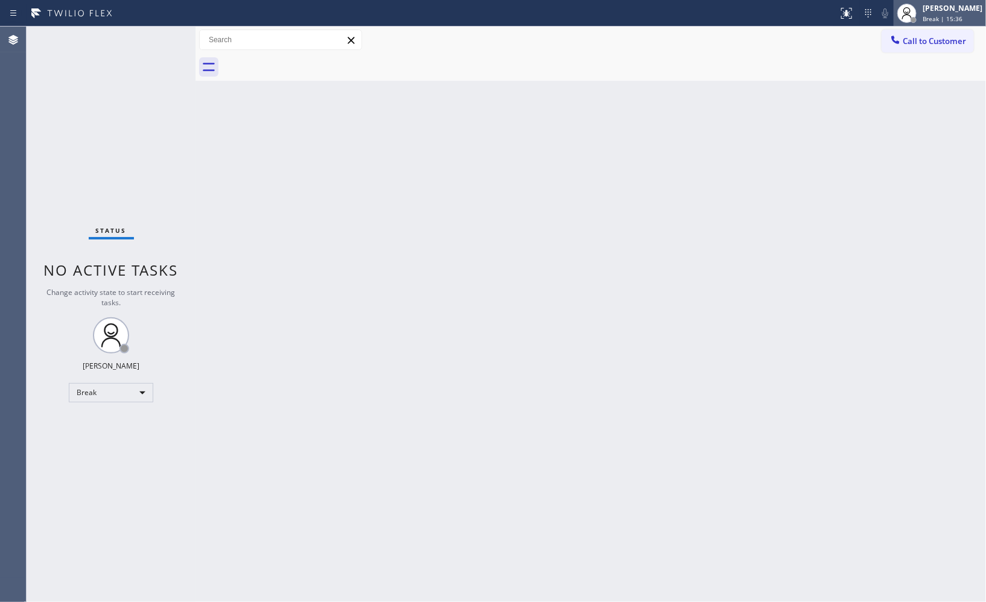
click at [953, 21] on span "Break | 15:36" at bounding box center [942, 18] width 40 height 8
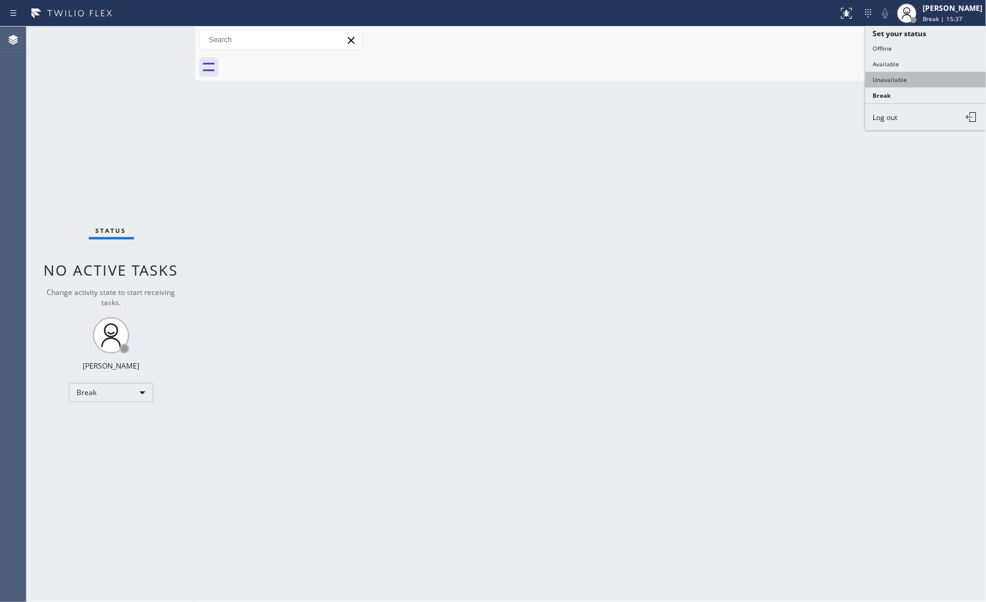
click at [899, 82] on button "Unavailable" at bounding box center [925, 80] width 121 height 16
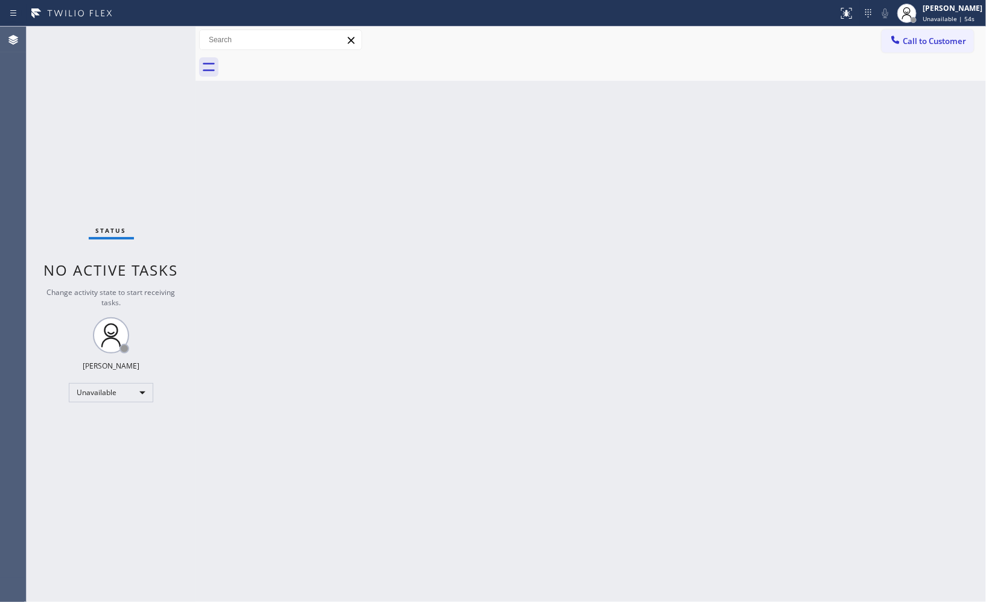
click at [622, 189] on div "Back to Dashboard Change Sender ID Customers Technicians Select a contact Outbo…" at bounding box center [590, 314] width 790 height 575
click at [812, 223] on div "Back to Dashboard Change Sender ID Customers Technicians Select a contact Outbo…" at bounding box center [590, 314] width 790 height 575
drag, startPoint x: 920, startPoint y: 40, endPoint x: 677, endPoint y: 98, distance: 249.2
click at [915, 41] on span "Call to Customer" at bounding box center [933, 41] width 63 height 11
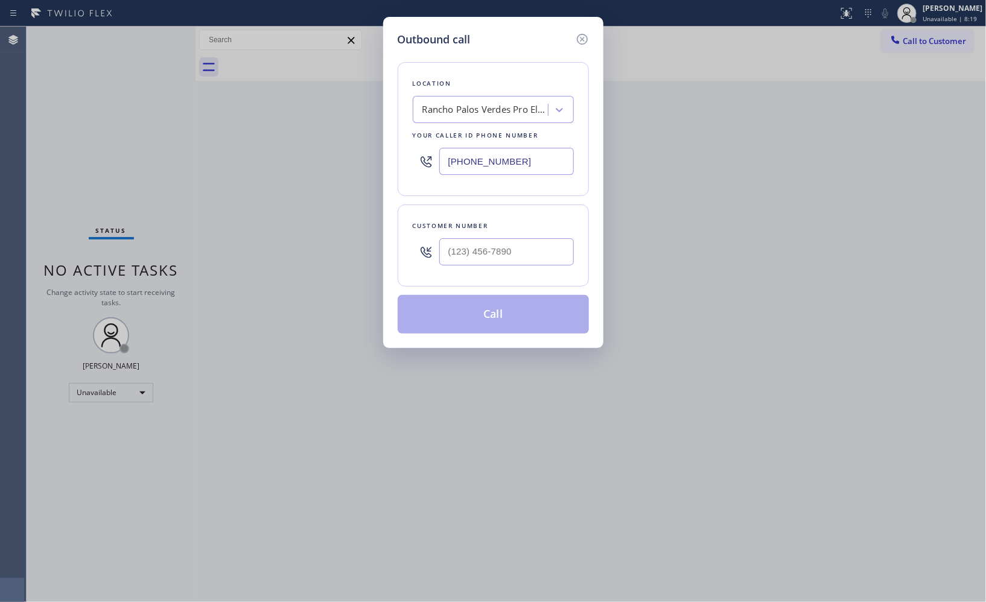
drag, startPoint x: 566, startPoint y: 158, endPoint x: 311, endPoint y: 0, distance: 300.1
click at [328, 112] on div "Outbound call Location [GEOGRAPHIC_DATA] Pro Electricians Your caller id phone …" at bounding box center [493, 301] width 986 height 602
paste input "213) 214-2998"
type input "[PHONE_NUMBER]"
click at [662, 42] on div "Outbound call Location Dacor Appliance Repair Team [GEOGRAPHIC_DATA][PERSON_NAM…" at bounding box center [493, 301] width 986 height 602
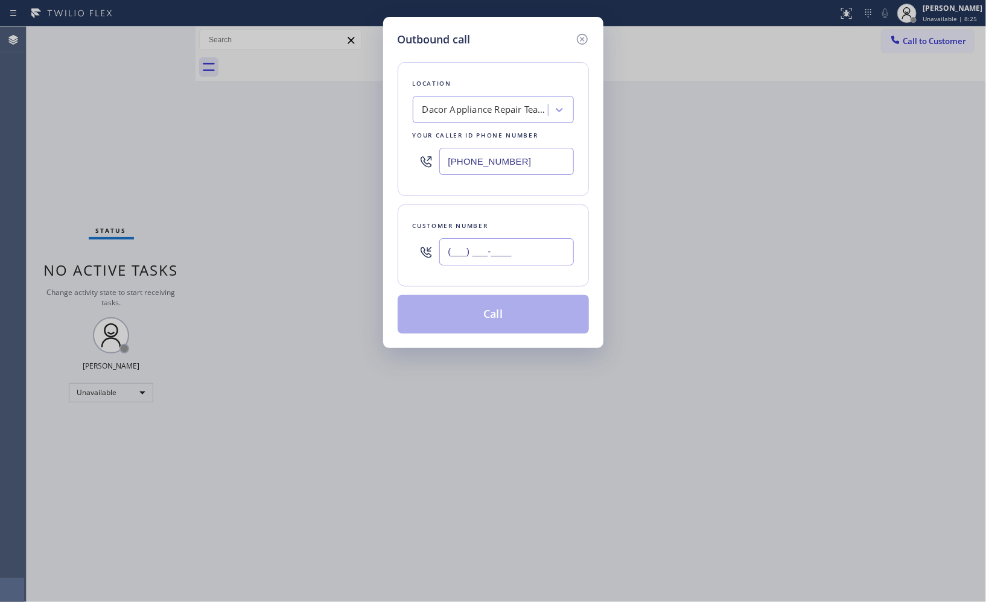
drag, startPoint x: 448, startPoint y: 242, endPoint x: 419, endPoint y: 243, distance: 29.6
click at [419, 243] on div "(___) ___-____" at bounding box center [493, 251] width 161 height 39
paste input "818) 648-1327"
type input "[PHONE_NUMBER]"
click at [515, 324] on button "Call" at bounding box center [493, 314] width 191 height 39
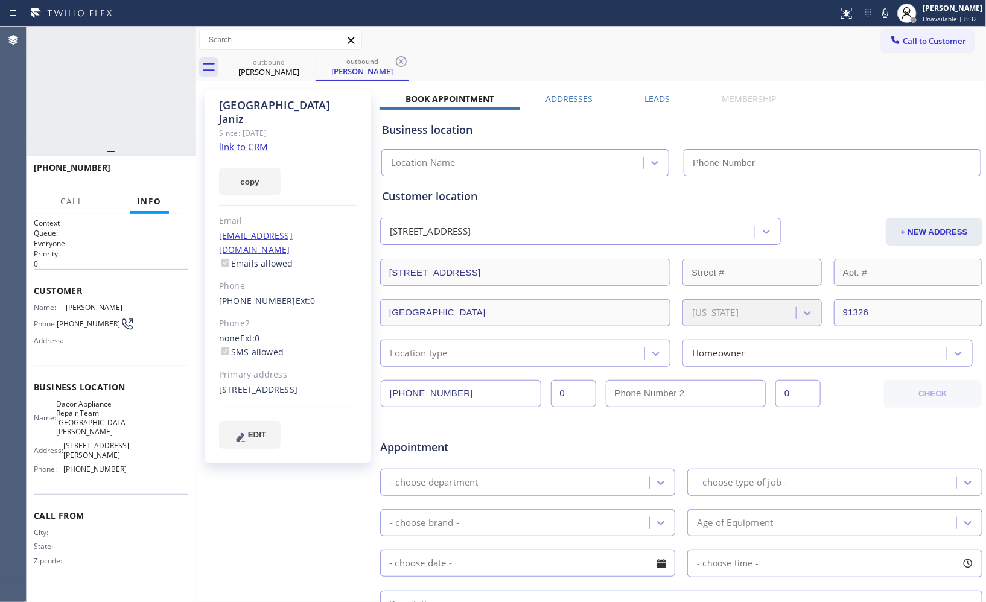
type input "[PHONE_NUMBER]"
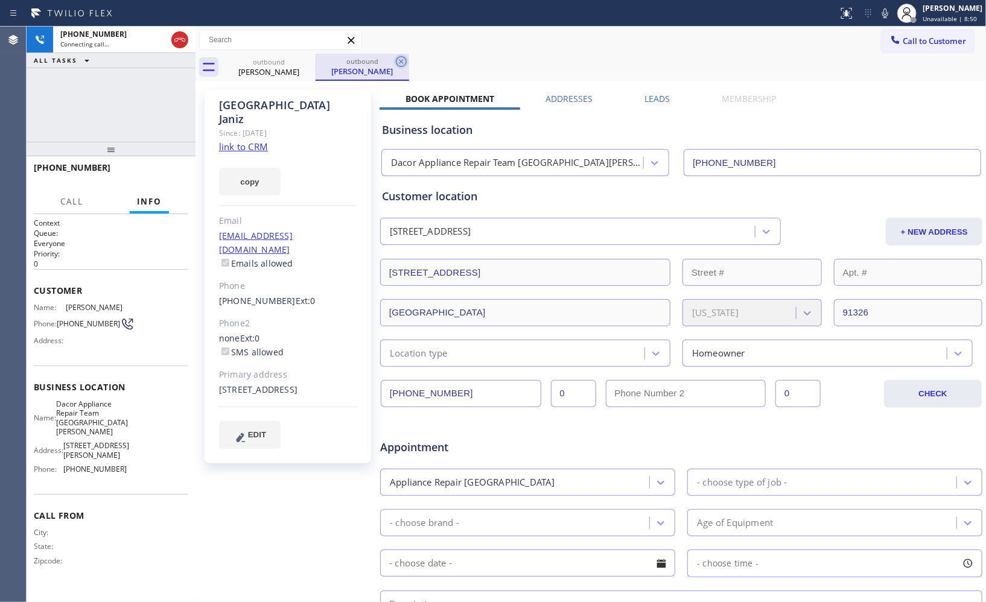
click at [399, 65] on icon at bounding box center [401, 61] width 14 height 14
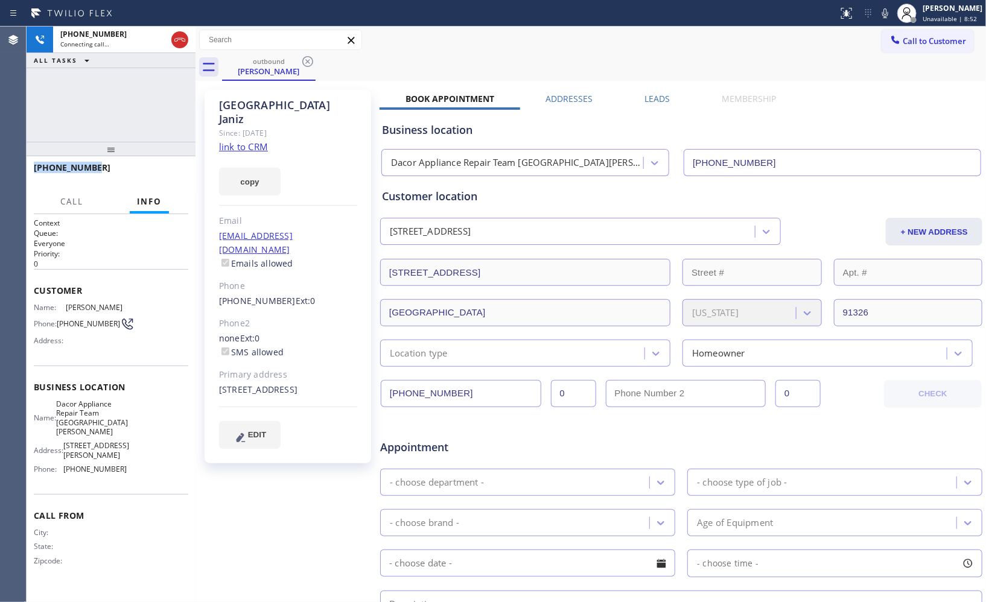
drag, startPoint x: 112, startPoint y: 165, endPoint x: 65, endPoint y: 138, distance: 55.1
click at [27, 169] on div "[PHONE_NUMBER]" at bounding box center [111, 173] width 169 height 34
copy span "[PHONE_NUMBER]"
click at [177, 39] on icon at bounding box center [180, 40] width 14 height 14
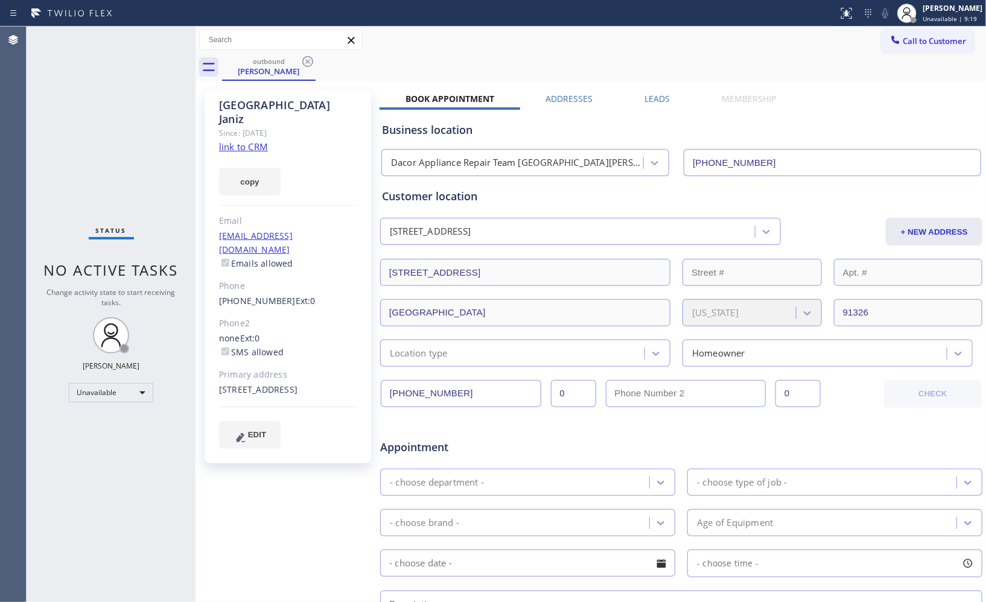
click at [311, 59] on icon at bounding box center [307, 61] width 11 height 11
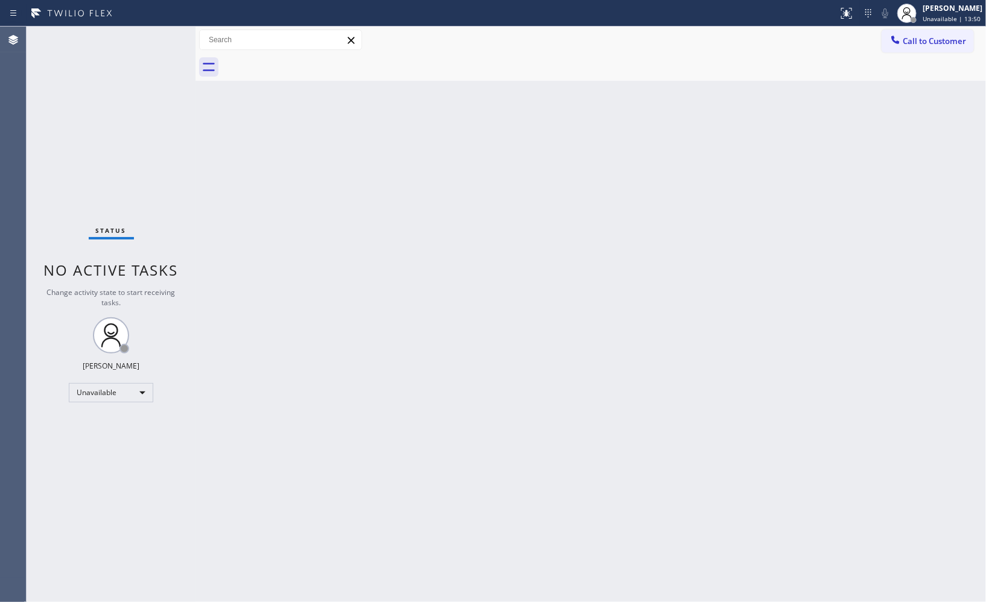
drag, startPoint x: 903, startPoint y: 39, endPoint x: 661, endPoint y: 101, distance: 249.6
click at [901, 40] on button "Call to Customer" at bounding box center [927, 41] width 92 height 23
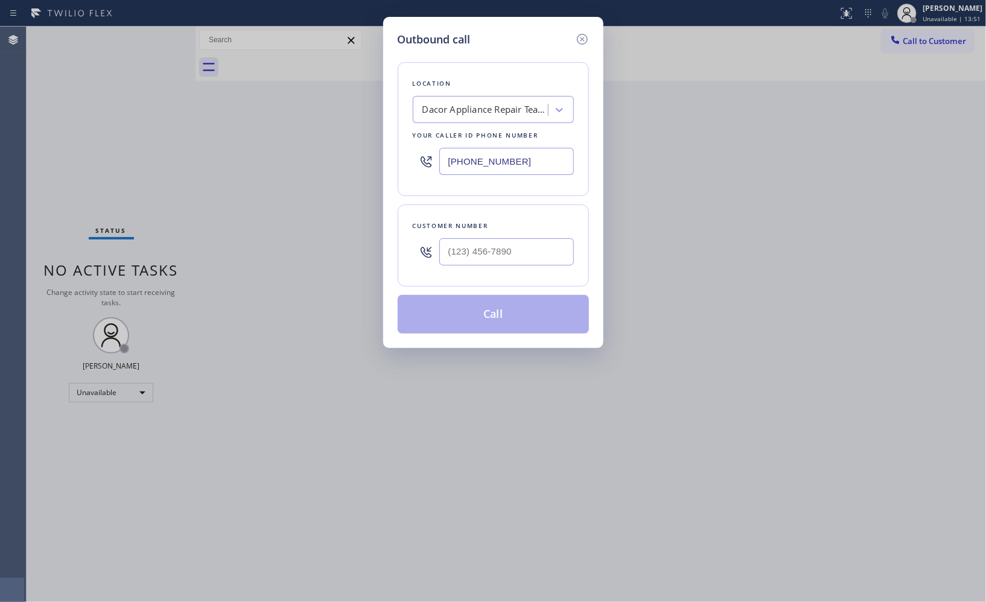
drag, startPoint x: 521, startPoint y: 154, endPoint x: 335, endPoint y: 131, distance: 187.7
click at [338, 133] on div "Outbound call Location Dacor Appliance Repair Team [GEOGRAPHIC_DATA][PERSON_NAM…" at bounding box center [493, 301] width 986 height 602
paste input "408) 752-5861"
type input "[PHONE_NUMBER]"
click at [501, 238] on div at bounding box center [506, 251] width 135 height 39
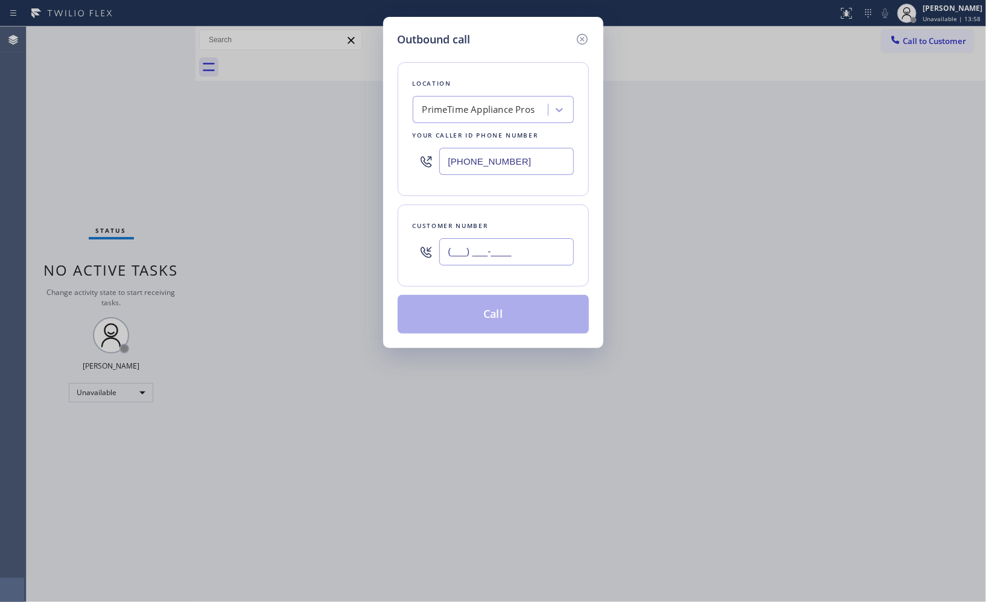
click at [508, 251] on input "(___) ___-____" at bounding box center [506, 251] width 135 height 27
paste input "408) 202-9026"
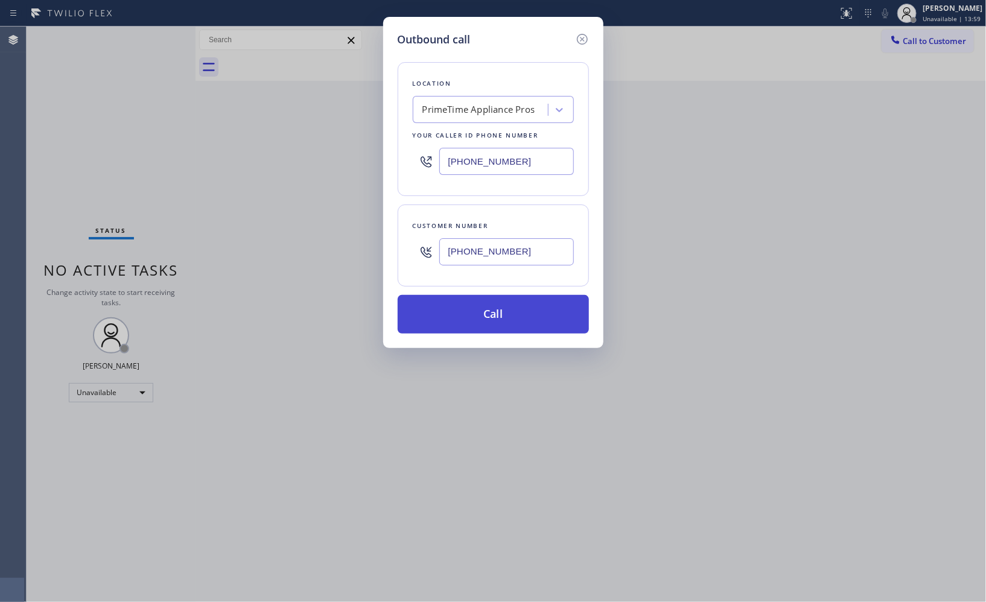
type input "[PHONE_NUMBER]"
drag, startPoint x: 524, startPoint y: 320, endPoint x: 455, endPoint y: 37, distance: 291.7
click at [525, 316] on button "Call" at bounding box center [493, 314] width 191 height 39
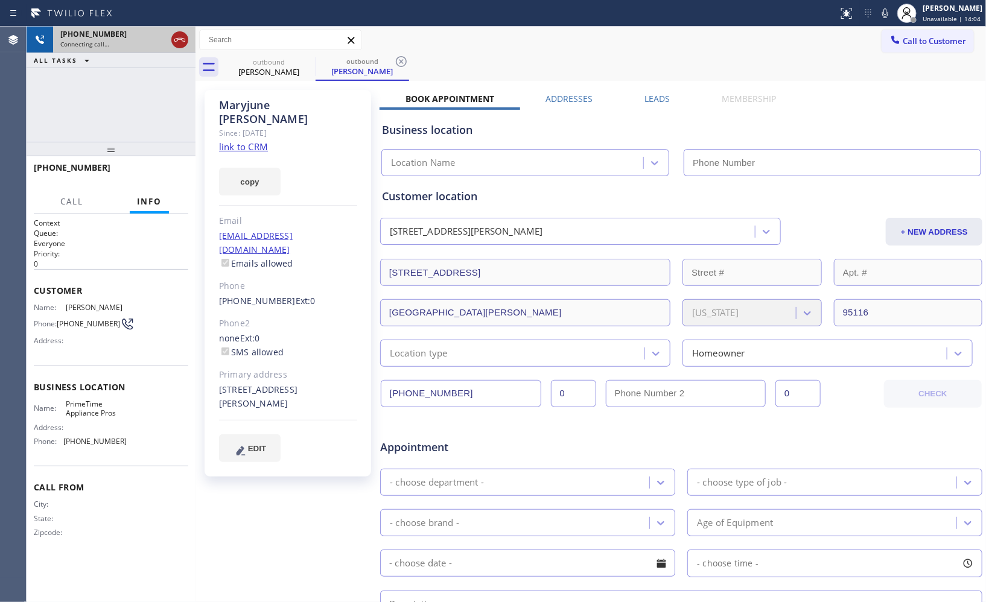
type input "[PHONE_NUMBER]"
click at [174, 43] on icon at bounding box center [180, 40] width 14 height 14
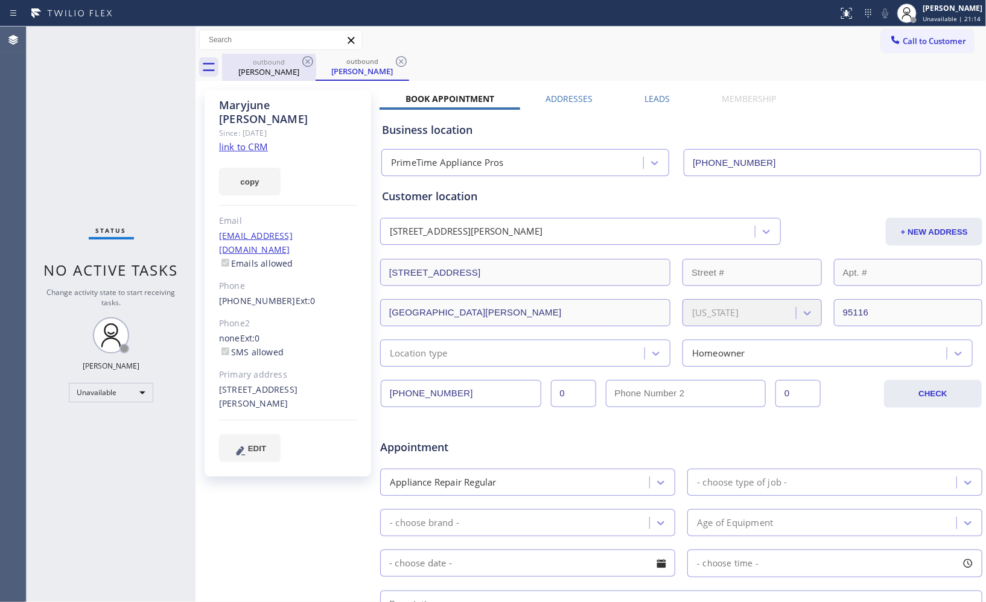
click at [285, 61] on div "outbound" at bounding box center [268, 61] width 91 height 9
click at [302, 60] on icon at bounding box center [307, 61] width 14 height 14
click at [306, 61] on icon at bounding box center [307, 61] width 14 height 14
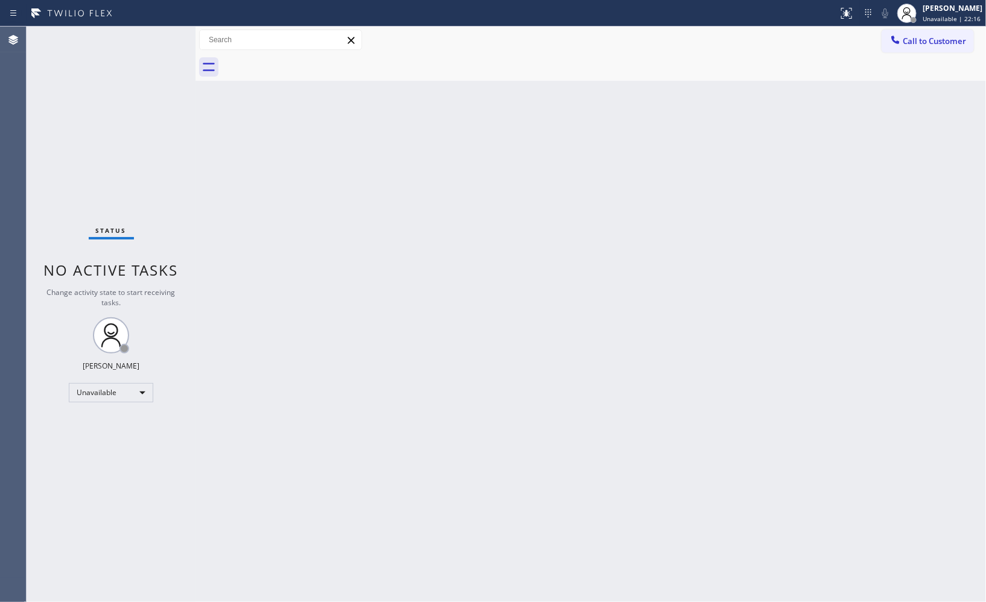
click at [622, 22] on div "Status report No issues detected If you experience an issue, please download th…" at bounding box center [493, 13] width 986 height 27
drag, startPoint x: 920, startPoint y: 37, endPoint x: 670, endPoint y: 128, distance: 266.6
click at [915, 42] on span "Call to Customer" at bounding box center [933, 41] width 63 height 11
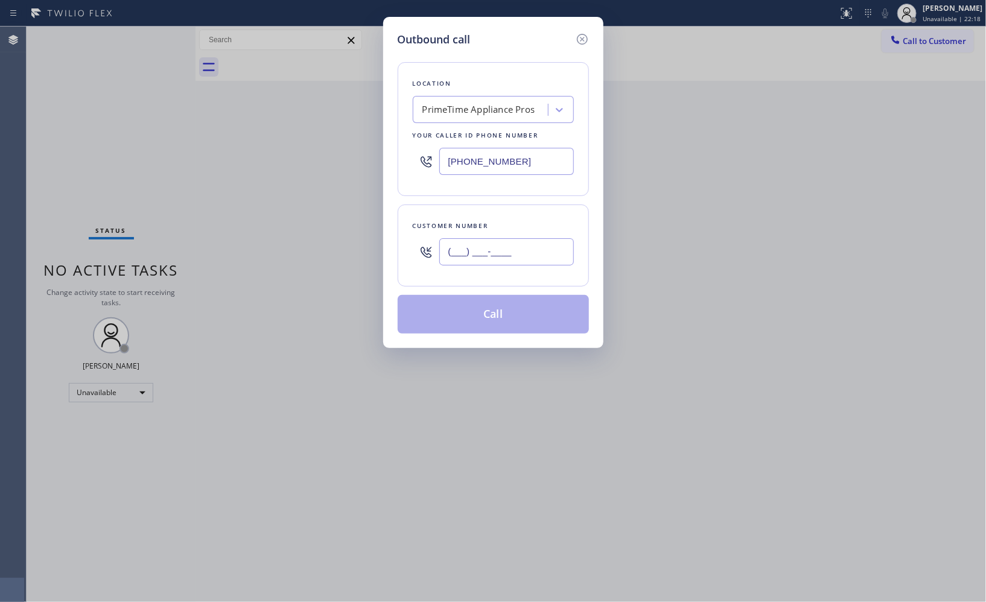
drag, startPoint x: 531, startPoint y: 252, endPoint x: 351, endPoint y: 224, distance: 181.9
click at [352, 226] on div "Outbound call Location PrimeTime Appliance Pros Your caller id phone number [PH…" at bounding box center [493, 301] width 986 height 602
paste input "310) 927-3411"
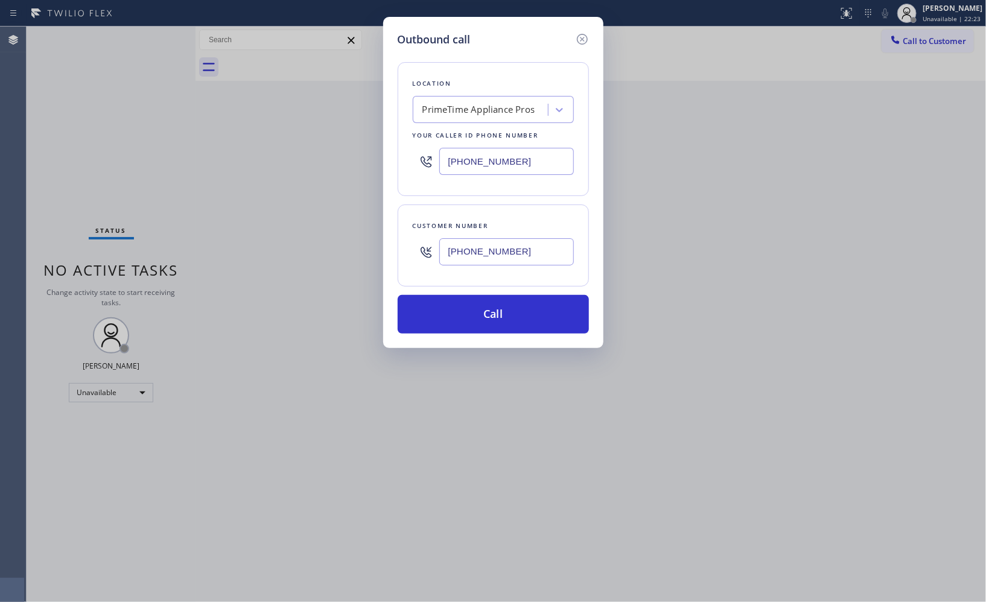
type input "[PHONE_NUMBER]"
click at [497, 106] on div "PrimeTime Appliance Pros" at bounding box center [478, 110] width 113 height 14
type input "lg app"
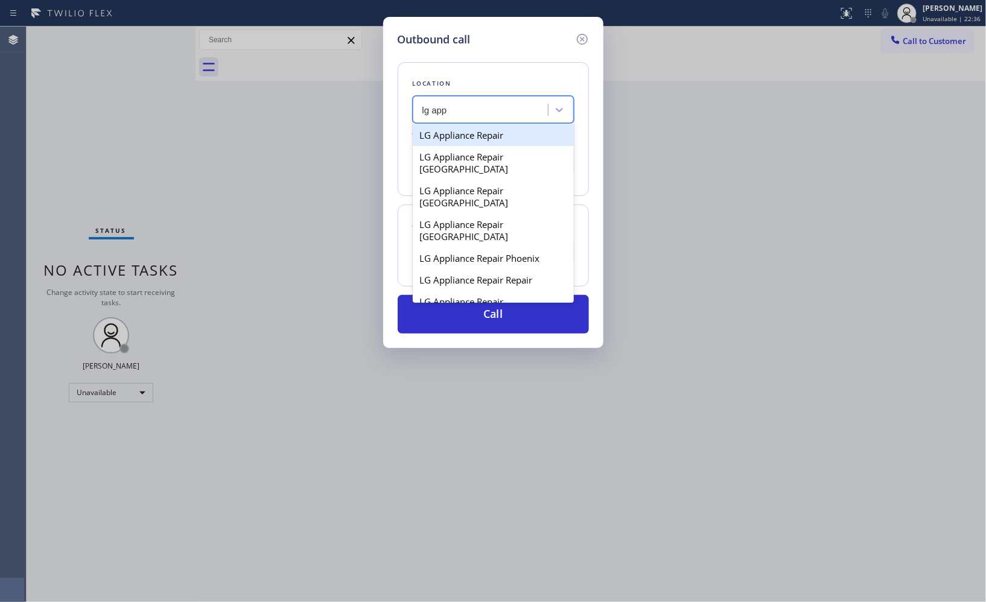
click at [474, 138] on div "LG Appliance Repair" at bounding box center [493, 135] width 161 height 22
type input "[PHONE_NUMBER]"
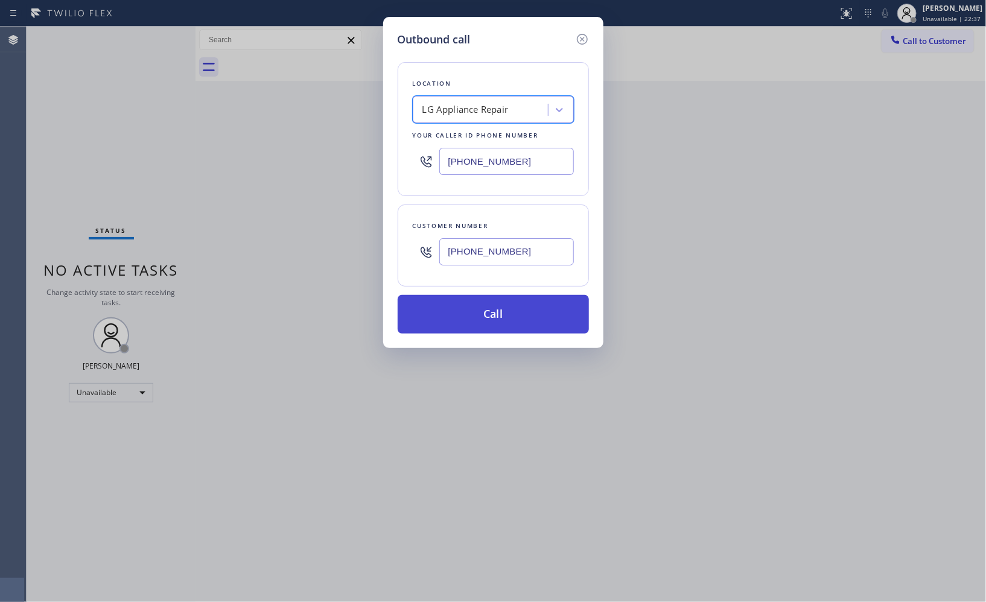
click at [501, 314] on button "Call" at bounding box center [493, 314] width 191 height 39
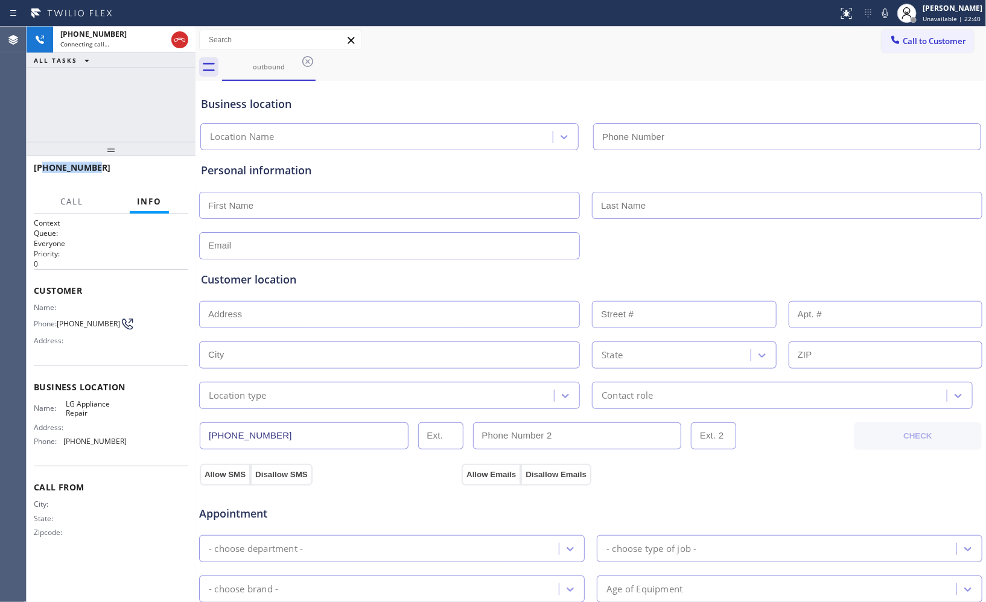
drag, startPoint x: 105, startPoint y: 169, endPoint x: 45, endPoint y: 164, distance: 60.5
click at [39, 166] on div "[PHONE_NUMBER]" at bounding box center [107, 167] width 146 height 11
copy span "3109273411"
type input "[PHONE_NUMBER]"
drag, startPoint x: 181, startPoint y: 41, endPoint x: 131, endPoint y: 130, distance: 101.8
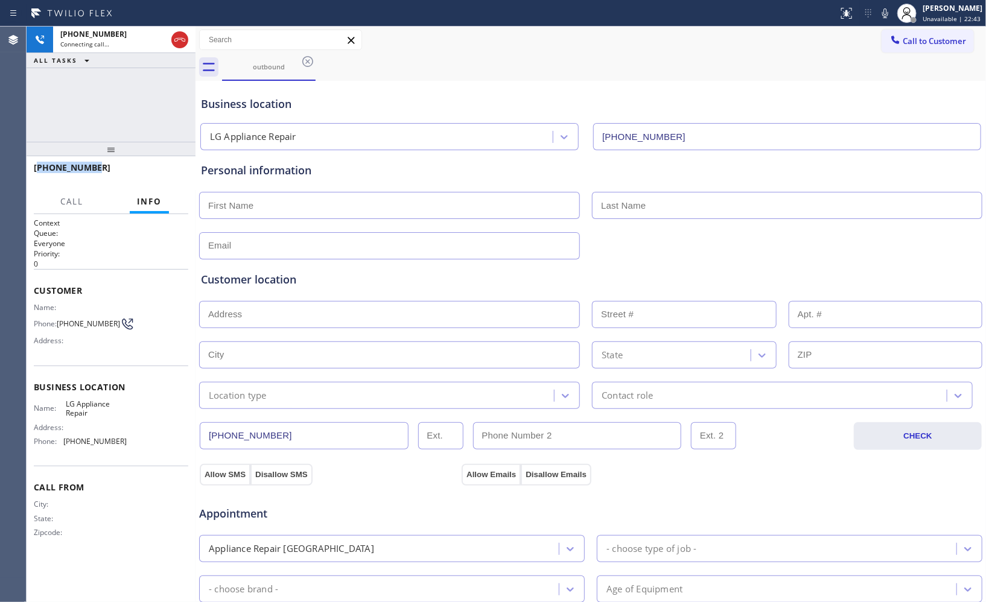
click at [131, 130] on div "[PHONE_NUMBER] Connecting call… ALL TASKS ALL TASKS ACTIVE TASKS TASKS IN WRAP …" at bounding box center [111, 84] width 169 height 115
click at [125, 115] on div "[PHONE_NUMBER] Connecting call… ALL TASKS ALL TASKS ACTIVE TASKS TASKS IN WRAP …" at bounding box center [111, 84] width 169 height 115
drag, startPoint x: 180, startPoint y: 44, endPoint x: 129, endPoint y: 141, distance: 109.0
click at [135, 134] on div "[PHONE_NUMBER] Connecting call… ALL TASKS ALL TASKS ACTIVE TASKS TASKS IN WRAP …" at bounding box center [111, 84] width 169 height 115
click at [185, 40] on icon at bounding box center [180, 40] width 14 height 14
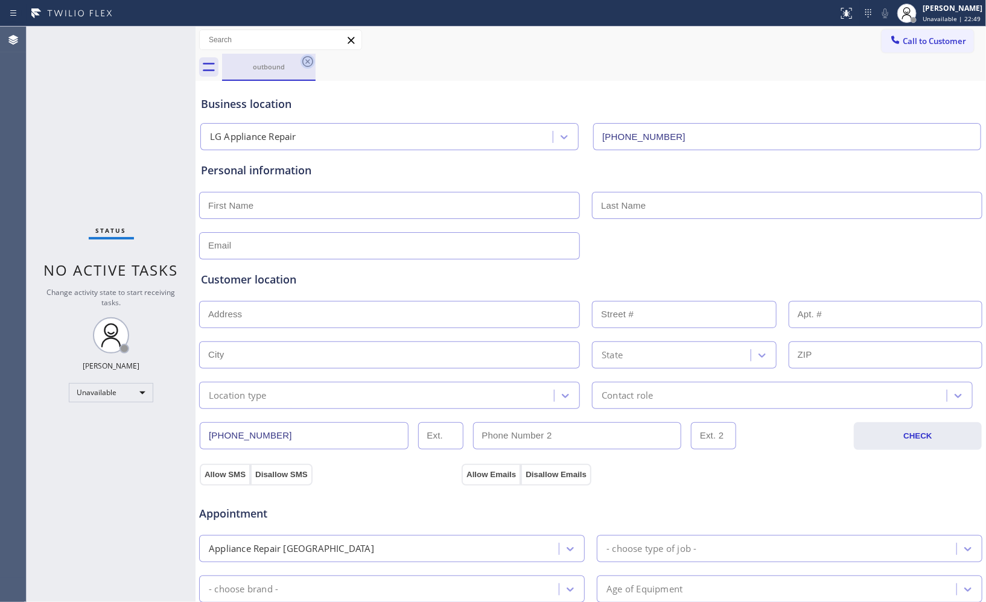
click at [305, 62] on icon at bounding box center [307, 61] width 14 height 14
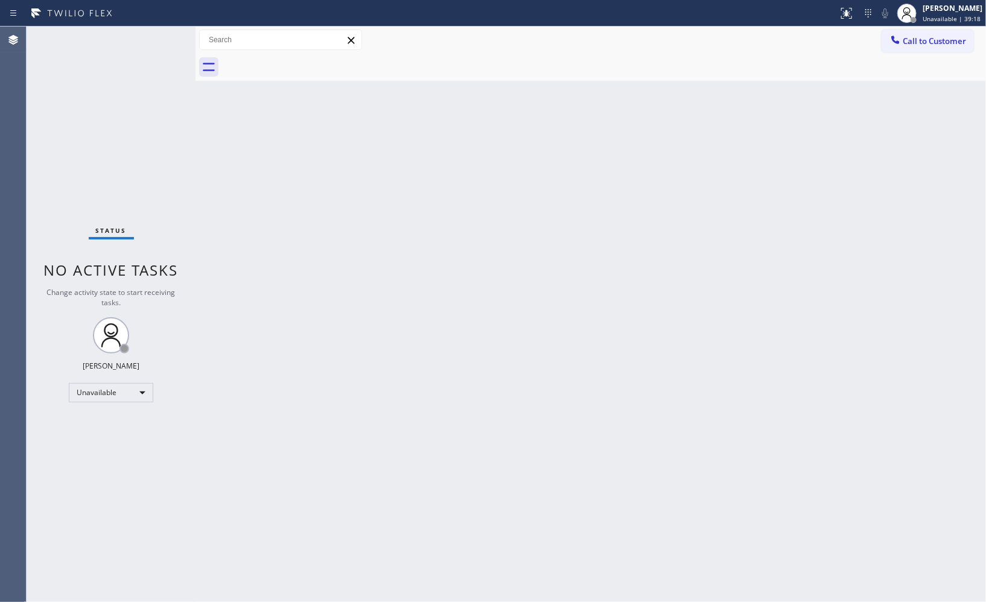
drag, startPoint x: 855, startPoint y: 183, endPoint x: 825, endPoint y: 177, distance: 30.8
click at [855, 183] on div "Back to Dashboard Change Sender ID Customers Technicians Select a contact Outbo…" at bounding box center [590, 314] width 790 height 575
drag, startPoint x: 934, startPoint y: 40, endPoint x: 567, endPoint y: 91, distance: 370.3
click at [915, 39] on span "Call to Customer" at bounding box center [933, 41] width 63 height 11
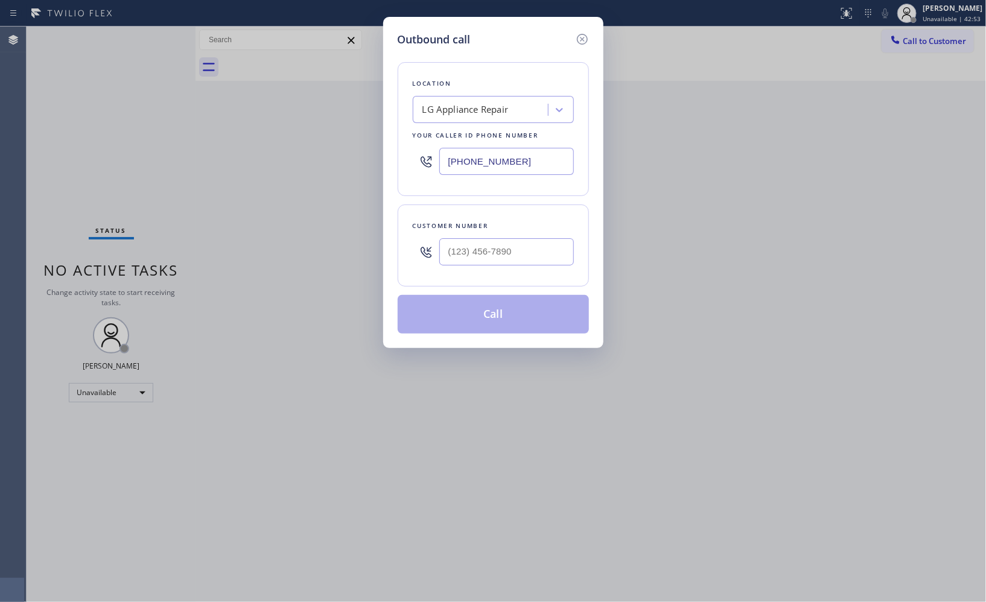
paste input "55) 999-441"
click at [401, 151] on div "Location LG Appliance Repair Your caller id phone number [PHONE_NUMBER]" at bounding box center [493, 129] width 191 height 134
type input "[PHONE_NUMBER]"
paste input "213) 477-0003"
drag, startPoint x: 492, startPoint y: 250, endPoint x: 380, endPoint y: 225, distance: 115.0
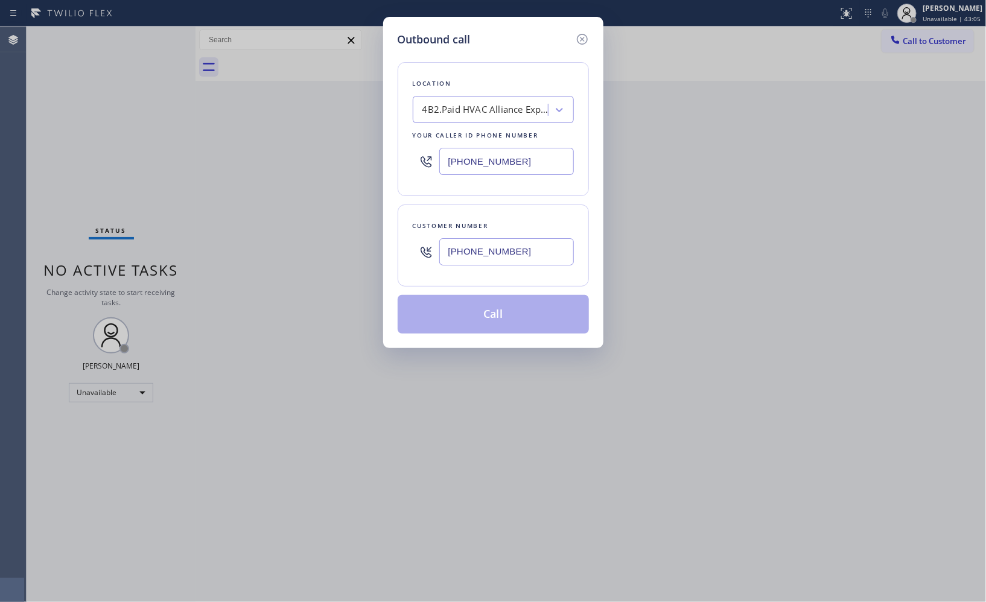
click at [390, 232] on div "Outbound call Location 4B2.Paid HVAC Alliance Expert Your caller id phone numbe…" at bounding box center [493, 182] width 220 height 331
type input "[PHONE_NUMBER]"
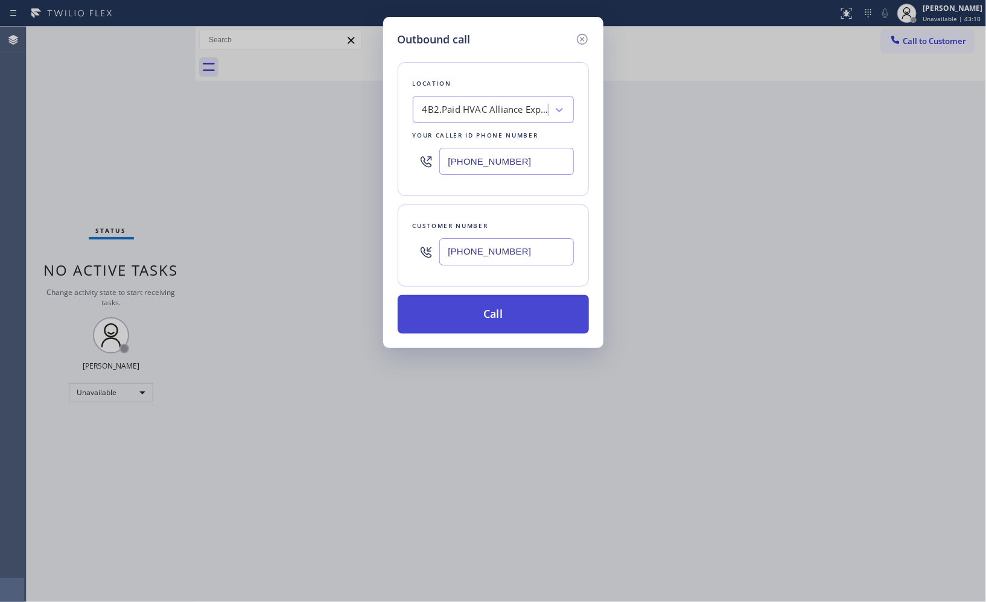
click at [478, 323] on button "Call" at bounding box center [493, 314] width 191 height 39
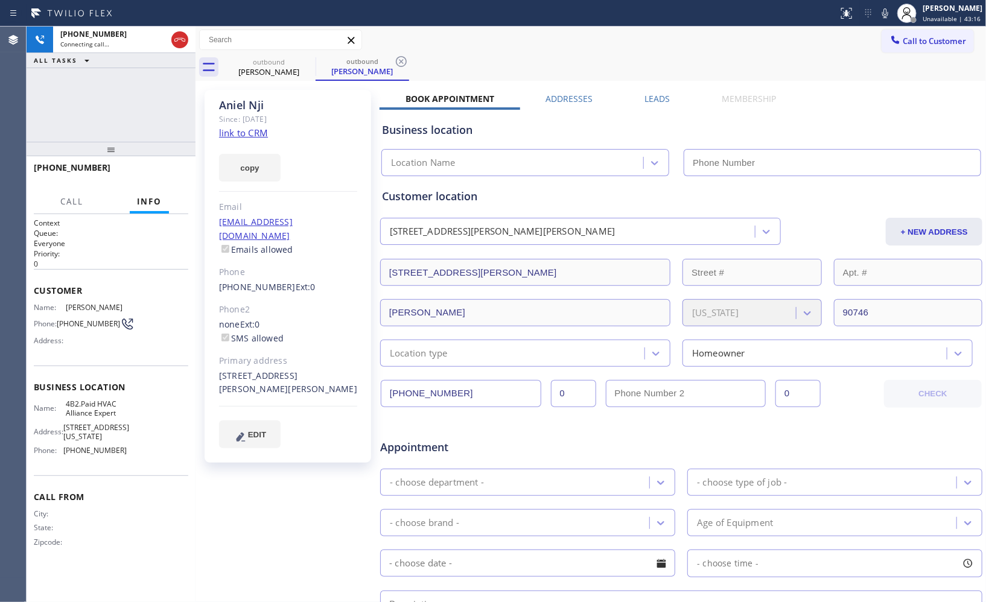
type input "[PHONE_NUMBER]"
click at [402, 65] on icon at bounding box center [401, 61] width 11 height 11
click at [157, 174] on span "HANG UP" at bounding box center [160, 173] width 37 height 8
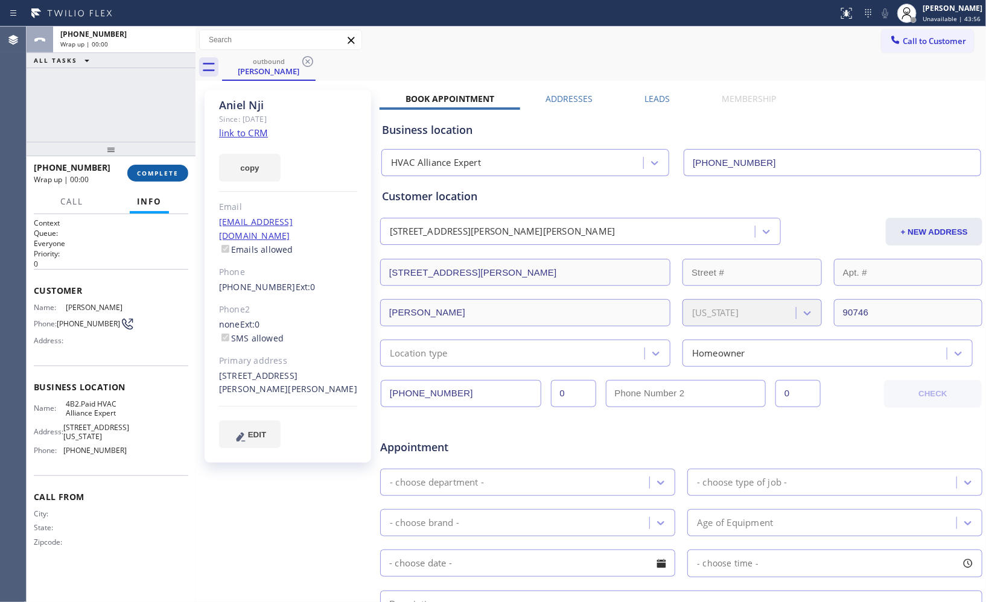
click at [153, 174] on span "COMPLETE" at bounding box center [158, 173] width 42 height 8
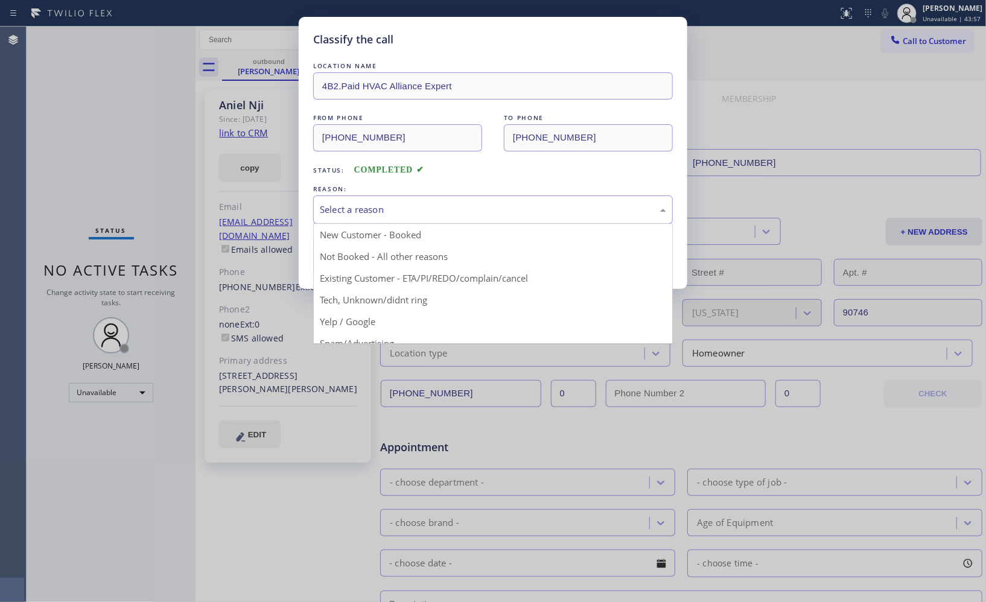
click at [425, 208] on div "Select a reason" at bounding box center [493, 210] width 346 height 14
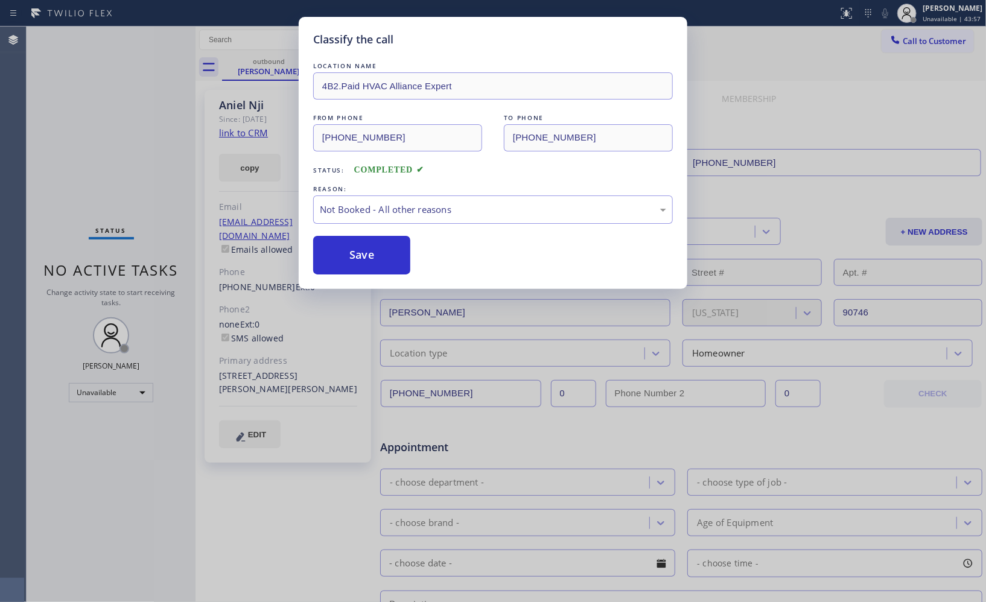
click at [388, 263] on button "Save" at bounding box center [361, 255] width 97 height 39
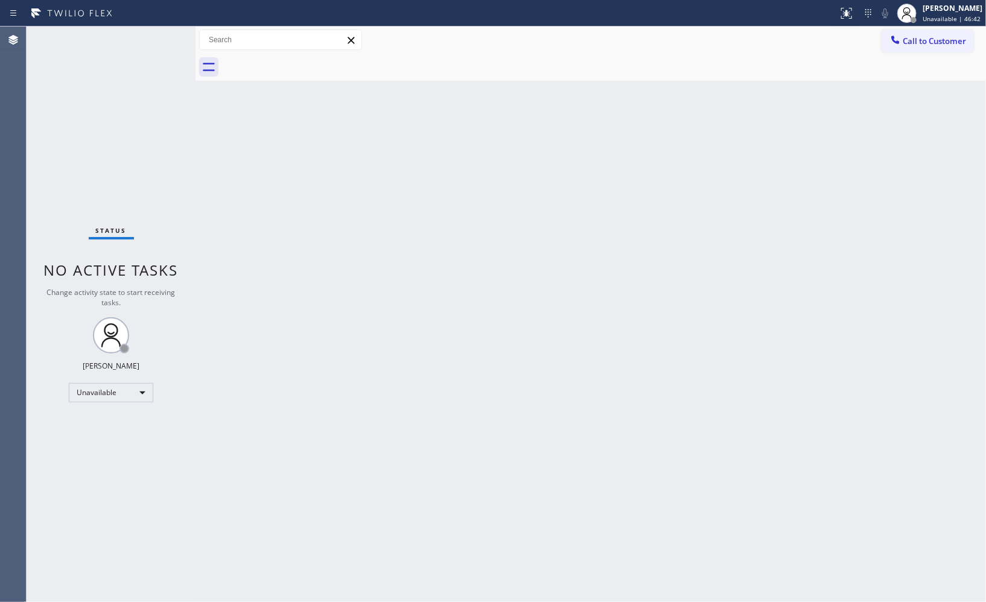
click at [597, 512] on div "Back to Dashboard Change Sender ID Customers Technicians Select a contact Outbo…" at bounding box center [590, 314] width 790 height 575
click at [842, 344] on div "Back to Dashboard Change Sender ID Customers Technicians Select a contact Outbo…" at bounding box center [590, 314] width 790 height 575
drag, startPoint x: 930, startPoint y: 43, endPoint x: 550, endPoint y: 88, distance: 382.0
click at [861, 47] on div "Call to Customer Outbound call Location HVAC Alliance Expert Your caller id pho…" at bounding box center [590, 40] width 790 height 21
click at [902, 47] on div at bounding box center [895, 41] width 14 height 14
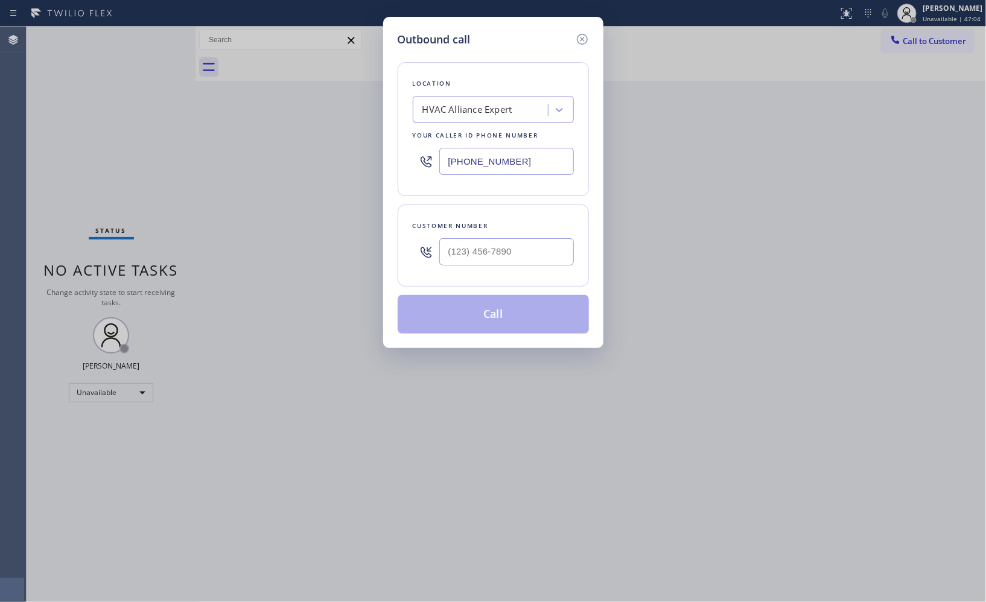
drag, startPoint x: 537, startPoint y: 162, endPoint x: 389, endPoint y: 142, distance: 149.1
click at [394, 148] on div "Outbound call Location HVAC Alliance Expert Your caller id phone number [PHONE_…" at bounding box center [493, 182] width 220 height 331
paste input "731-4952"
type input "[PHONE_NUMBER]"
drag, startPoint x: 525, startPoint y: 258, endPoint x: 400, endPoint y: 237, distance: 126.5
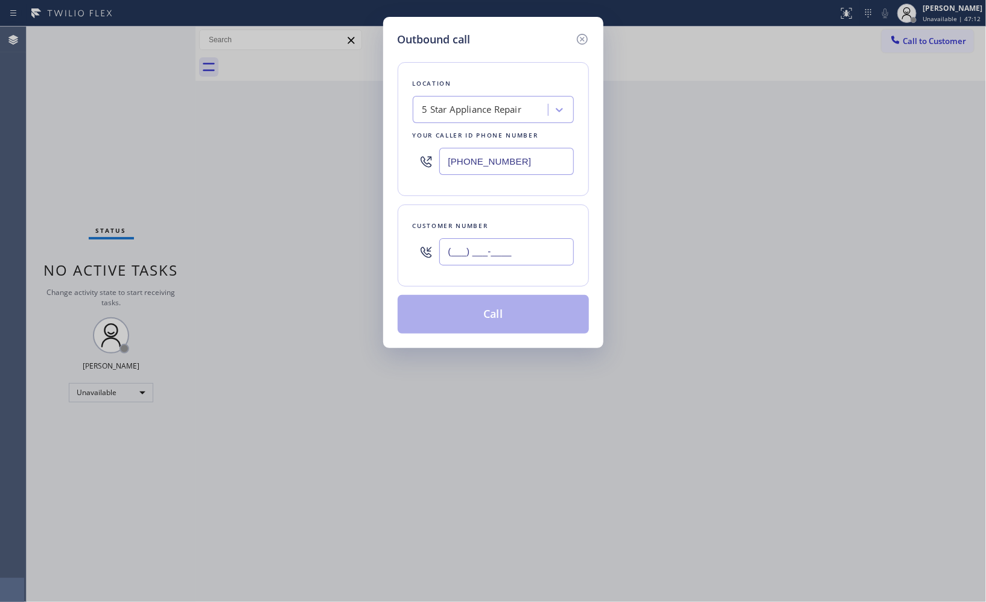
click at [408, 244] on div "Customer number (___) ___-____" at bounding box center [493, 245] width 191 height 82
paste input "415) 307-0818"
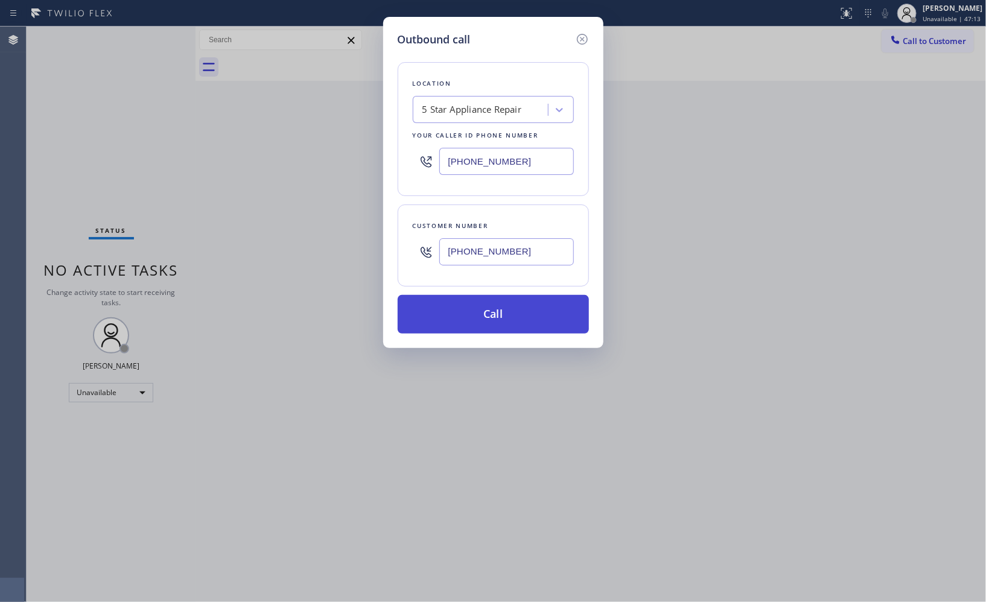
type input "[PHONE_NUMBER]"
click at [502, 318] on button "Call" at bounding box center [493, 314] width 191 height 39
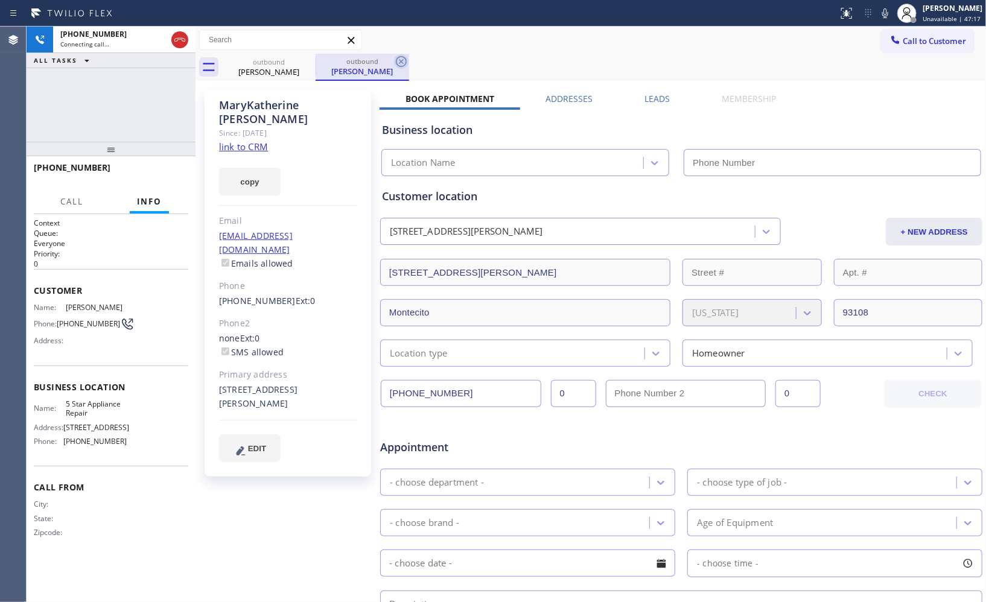
click at [404, 62] on icon at bounding box center [401, 61] width 14 height 14
type input "[PHONE_NUMBER]"
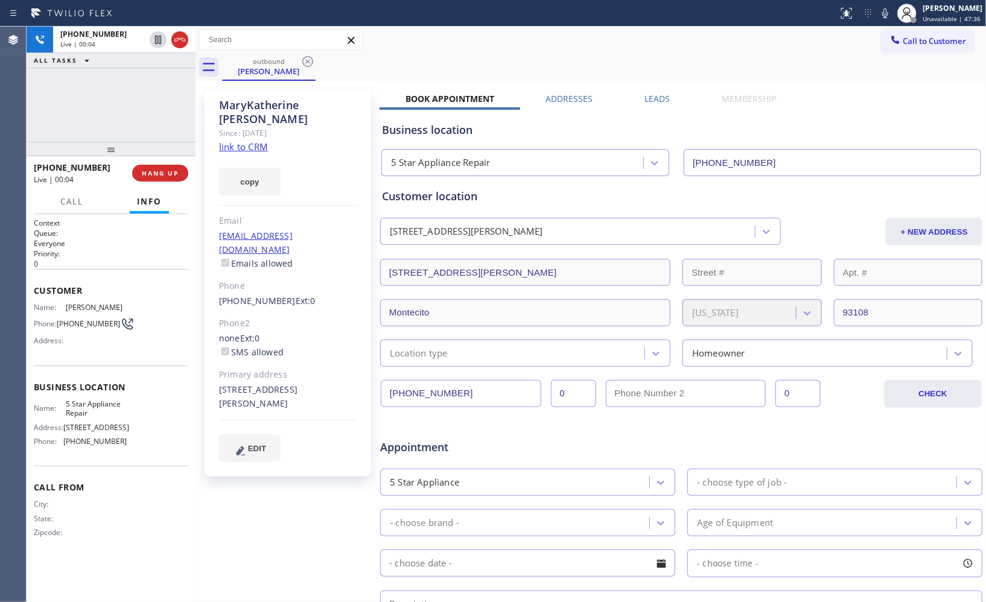
click at [573, 21] on div at bounding box center [419, 13] width 828 height 19
drag, startPoint x: 157, startPoint y: 181, endPoint x: 153, endPoint y: 173, distance: 9.7
click at [157, 181] on button "HANG UP" at bounding box center [160, 173] width 56 height 17
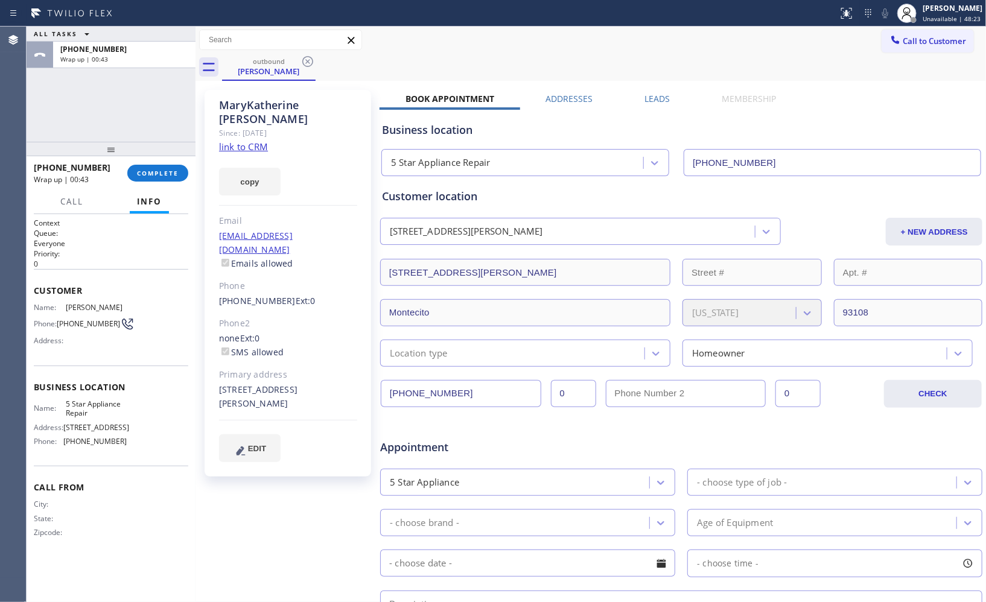
drag, startPoint x: 626, startPoint y: 20, endPoint x: 498, endPoint y: 45, distance: 130.2
click at [626, 20] on div at bounding box center [419, 13] width 828 height 19
click at [153, 176] on span "COMPLETE" at bounding box center [158, 173] width 42 height 8
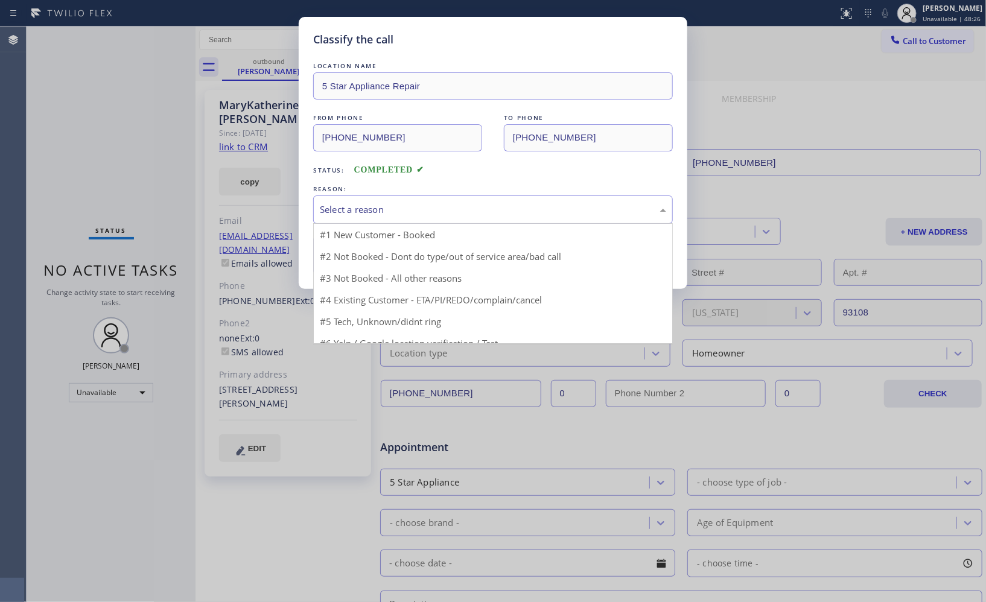
click at [425, 211] on div "Select a reason" at bounding box center [493, 210] width 346 height 14
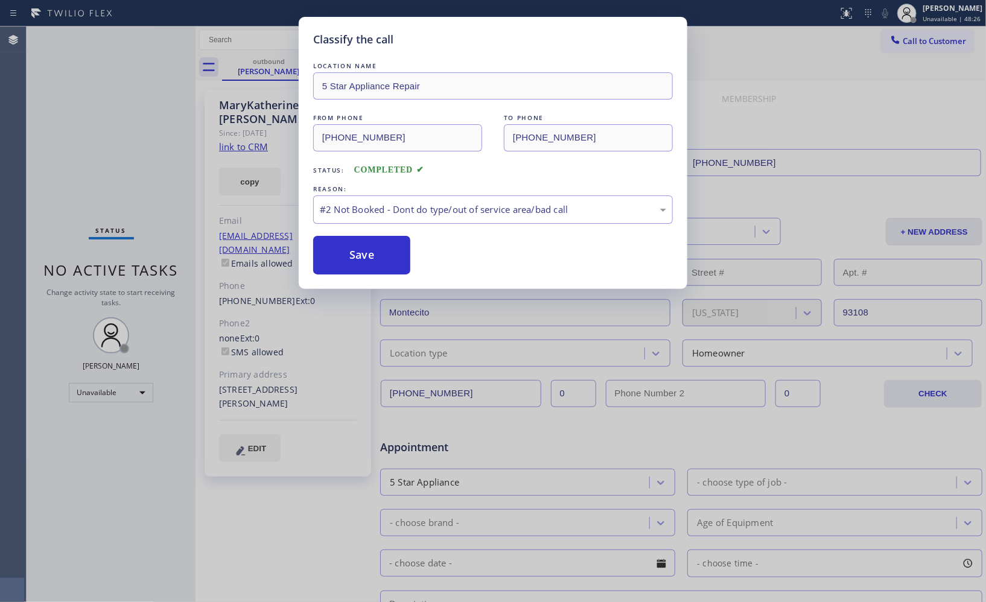
click at [372, 258] on button "Save" at bounding box center [361, 255] width 97 height 39
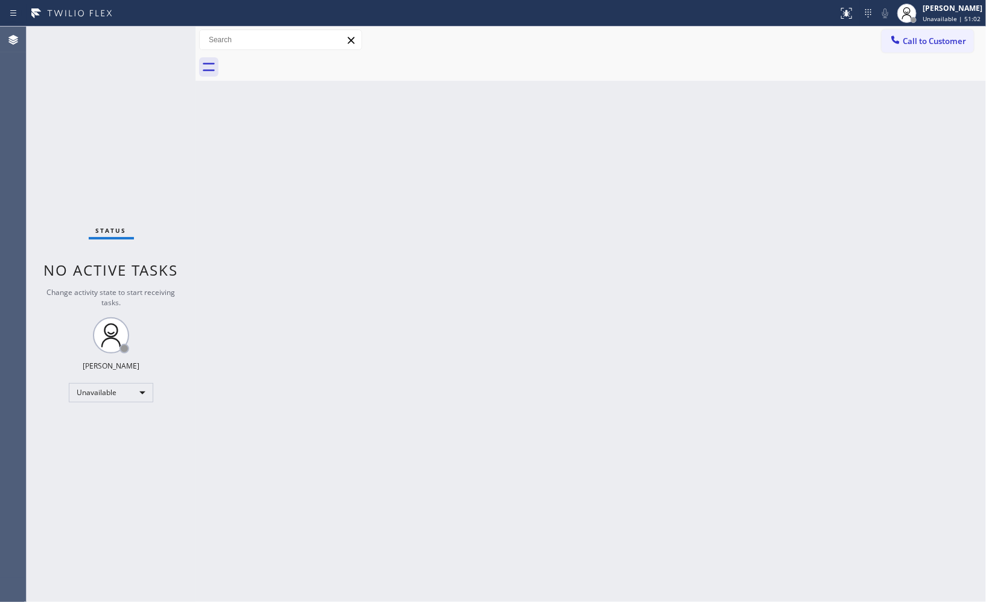
click at [702, 204] on div "Back to Dashboard Change Sender ID Customers Technicians Select a contact Outbo…" at bounding box center [590, 314] width 790 height 575
click at [927, 48] on button "Call to Customer" at bounding box center [927, 41] width 92 height 23
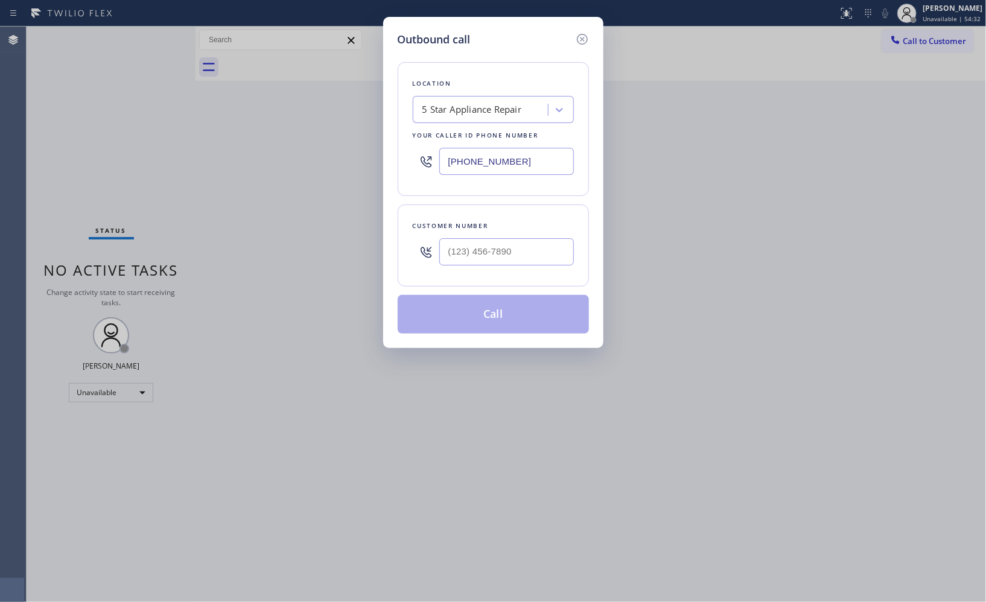
drag, startPoint x: 534, startPoint y: 168, endPoint x: 337, endPoint y: 81, distance: 216.1
click at [369, 111] on div "Outbound call Location 5 Star Appliance Repair Your caller id phone number [PHO…" at bounding box center [493, 301] width 986 height 602
paste input "213) 279-2717"
type input "[PHONE_NUMBER]"
drag, startPoint x: 546, startPoint y: 252, endPoint x: 356, endPoint y: 204, distance: 196.0
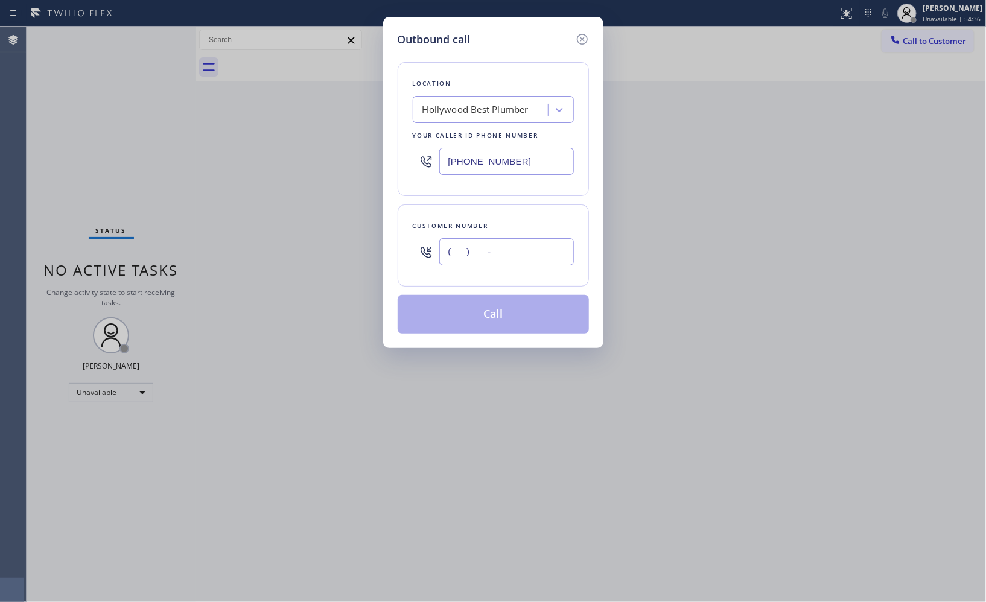
click at [384, 232] on div "Outbound call Location [GEOGRAPHIC_DATA] Best Plumber Your caller id phone numb…" at bounding box center [493, 182] width 220 height 331
paste input "661) 494-5525"
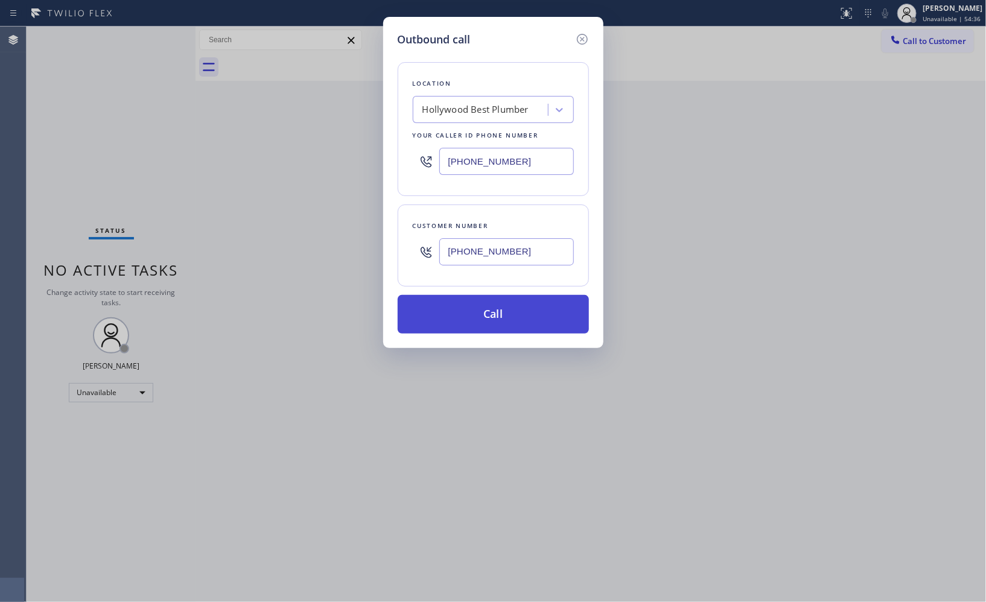
click at [531, 315] on button "Call" at bounding box center [493, 314] width 191 height 39
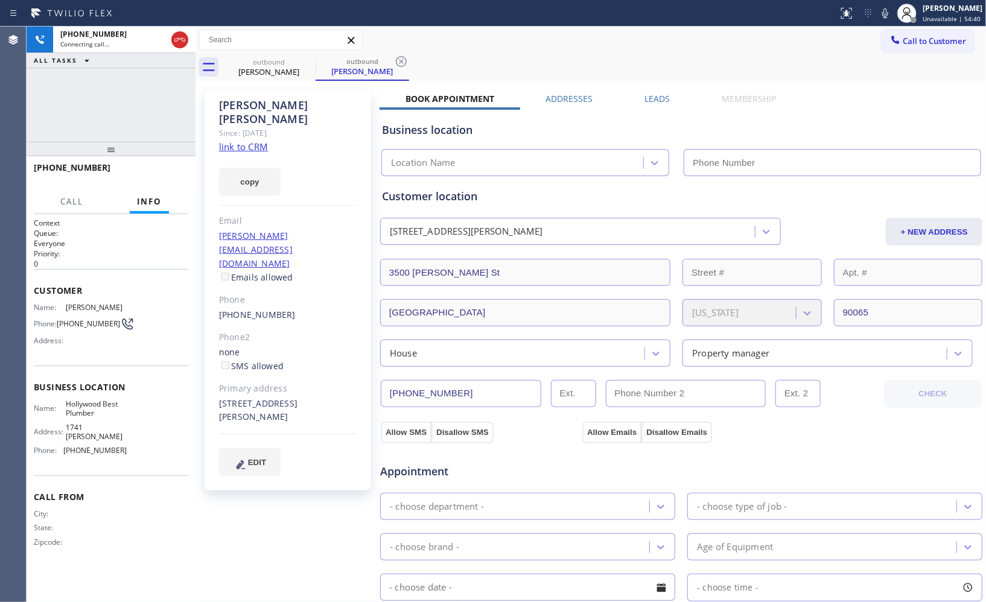
click at [703, 51] on div "Call to Customer Outbound call Location [GEOGRAPHIC_DATA] Best Plumber Your cal…" at bounding box center [590, 40] width 790 height 27
click at [407, 59] on icon at bounding box center [401, 61] width 14 height 14
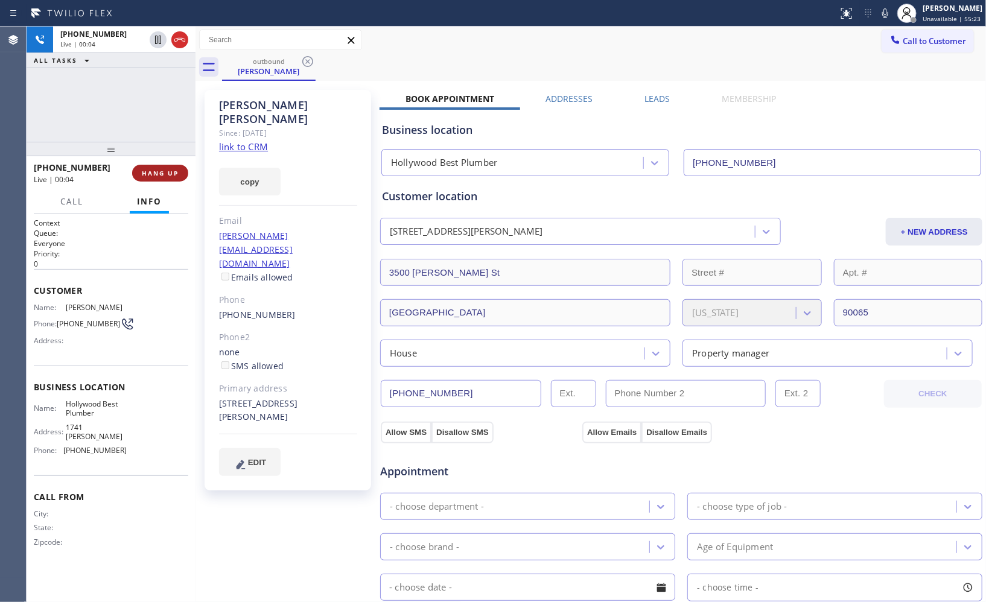
click at [155, 169] on span "HANG UP" at bounding box center [160, 173] width 37 height 8
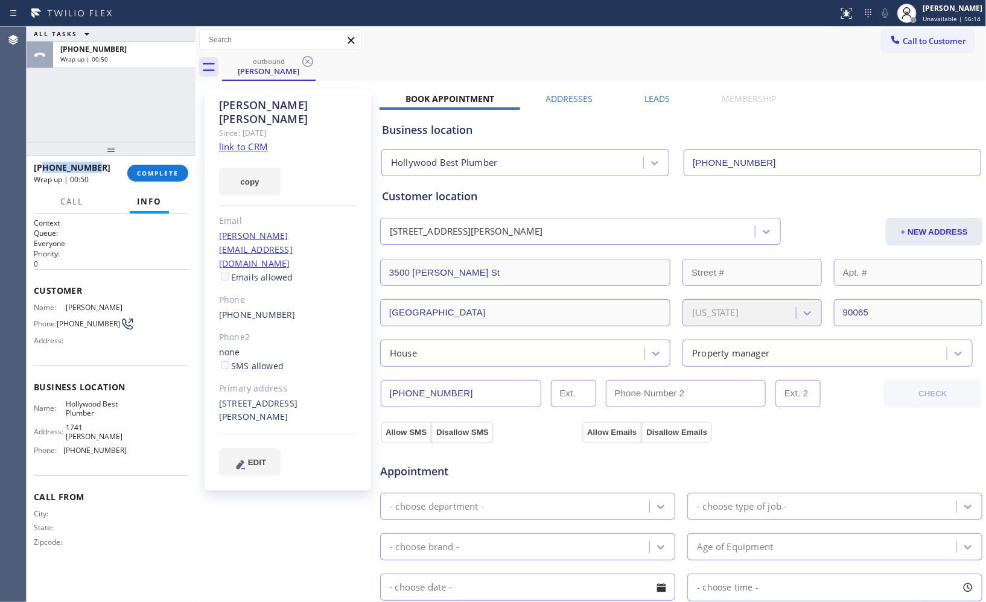
drag, startPoint x: 105, startPoint y: 162, endPoint x: 43, endPoint y: 169, distance: 62.5
click at [43, 169] on div "[PHONE_NUMBER]" at bounding box center [76, 167] width 85 height 11
copy span "6614945525"
click at [153, 173] on span "COMPLETE" at bounding box center [158, 173] width 42 height 8
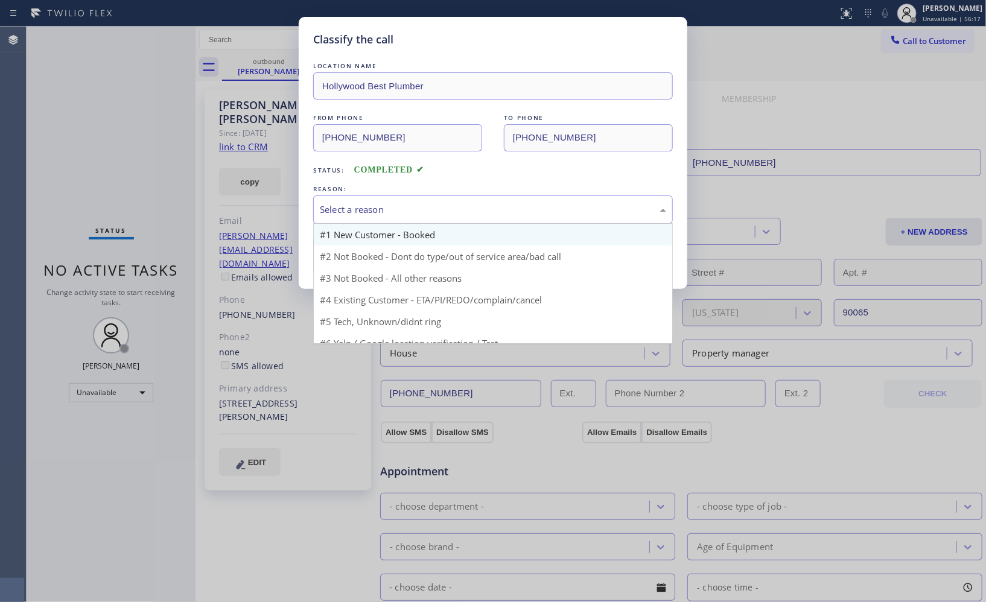
drag, startPoint x: 574, startPoint y: 205, endPoint x: 424, endPoint y: 233, distance: 152.8
click at [550, 209] on div "Select a reason" at bounding box center [493, 210] width 346 height 14
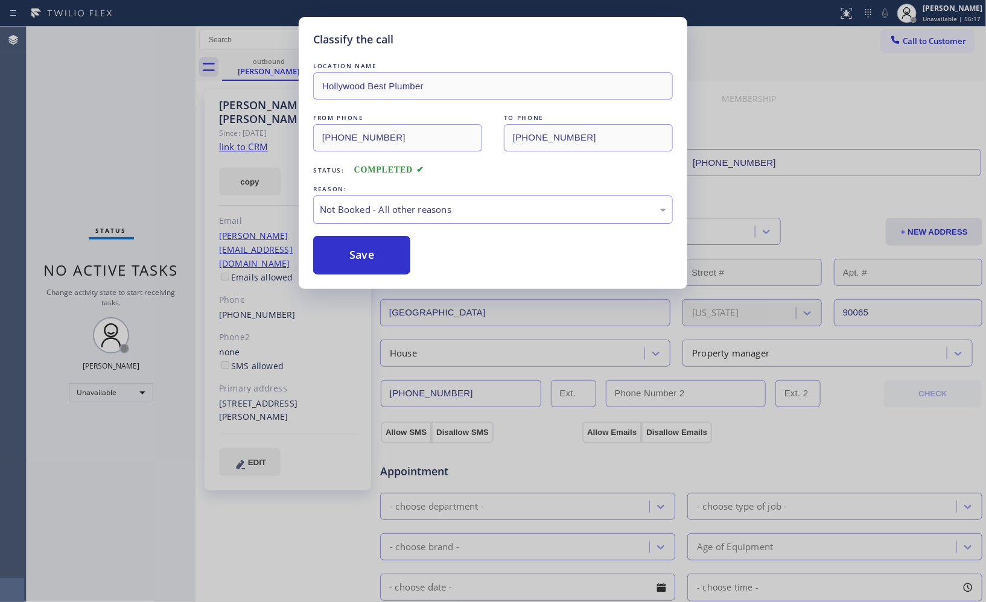
click at [369, 249] on button "Save" at bounding box center [361, 255] width 97 height 39
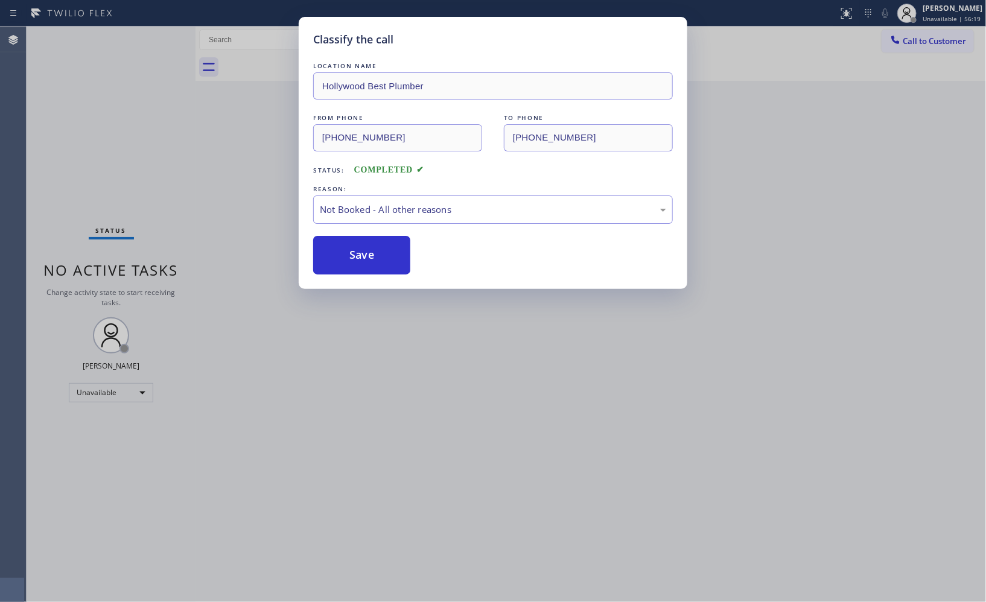
click at [919, 43] on div "Classify the call LOCATION NAME Hollywood Best Plumber FROM PHONE [PHONE_NUMBER…" at bounding box center [493, 301] width 986 height 602
click at [919, 43] on span "Call to Customer" at bounding box center [933, 41] width 63 height 11
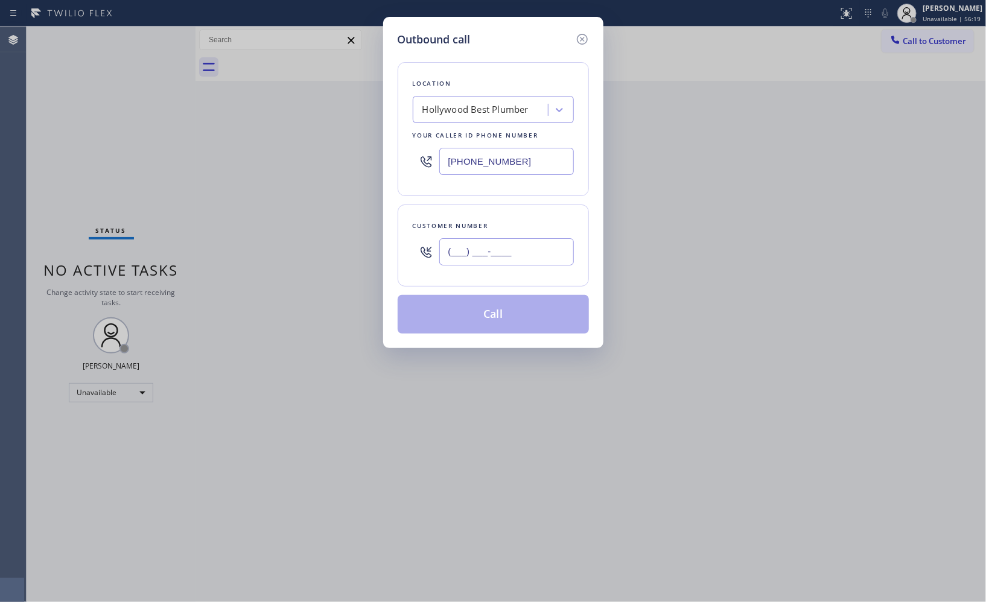
drag, startPoint x: 538, startPoint y: 256, endPoint x: 414, endPoint y: 237, distance: 125.2
click at [417, 238] on div "(___) ___-____" at bounding box center [493, 251] width 161 height 39
paste input "661) 494-5525"
type input "[PHONE_NUMBER]"
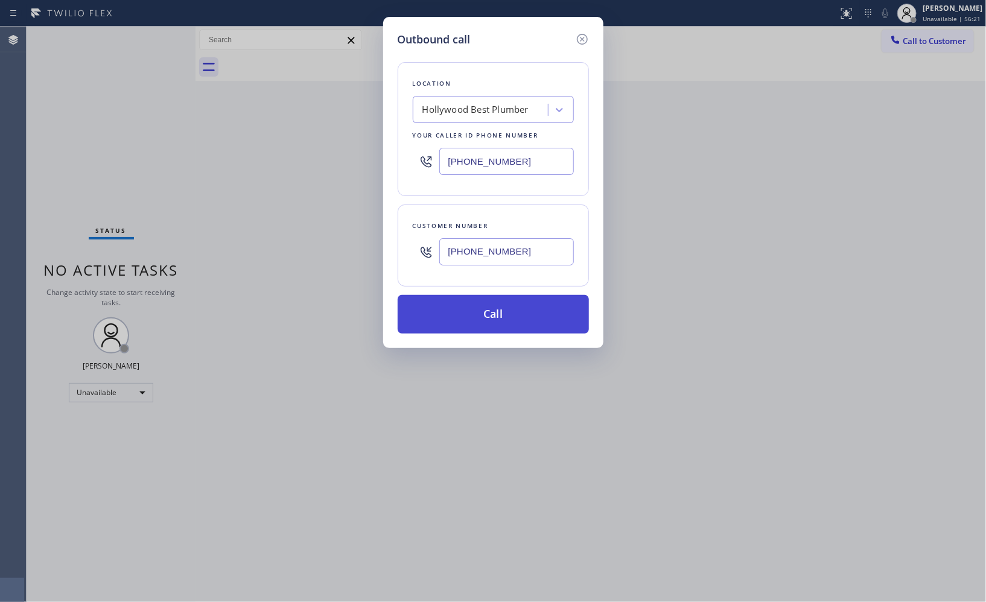
click at [505, 323] on button "Call" at bounding box center [493, 314] width 191 height 39
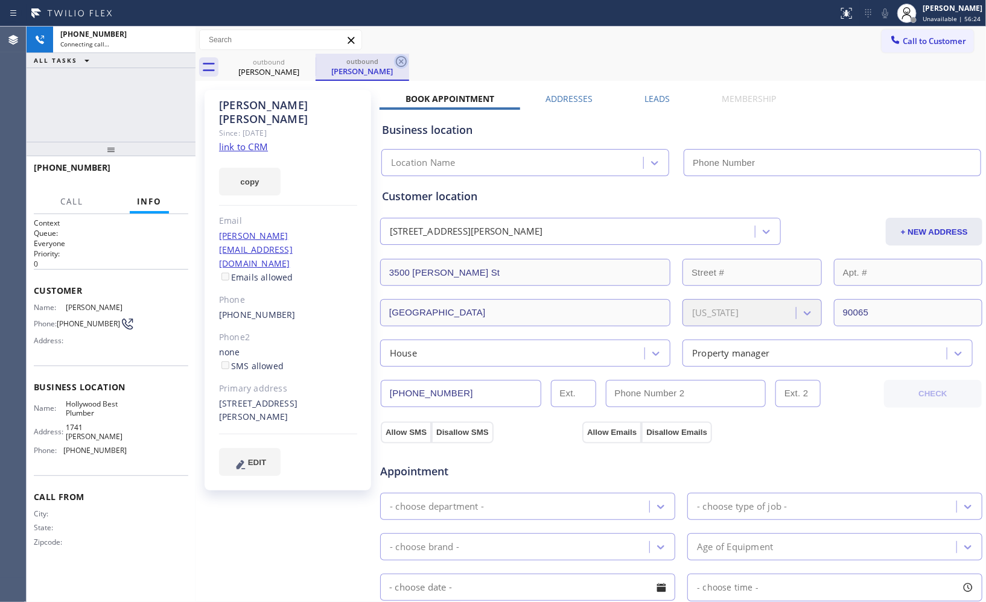
click at [394, 54] on icon at bounding box center [401, 61] width 14 height 14
type input "[PHONE_NUMBER]"
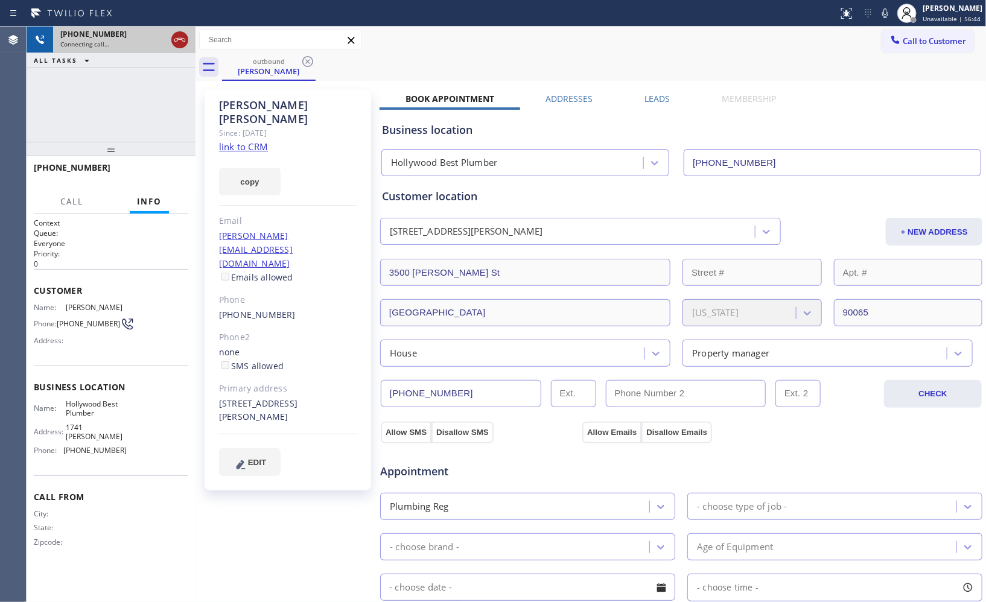
click at [179, 40] on icon at bounding box center [180, 40] width 14 height 14
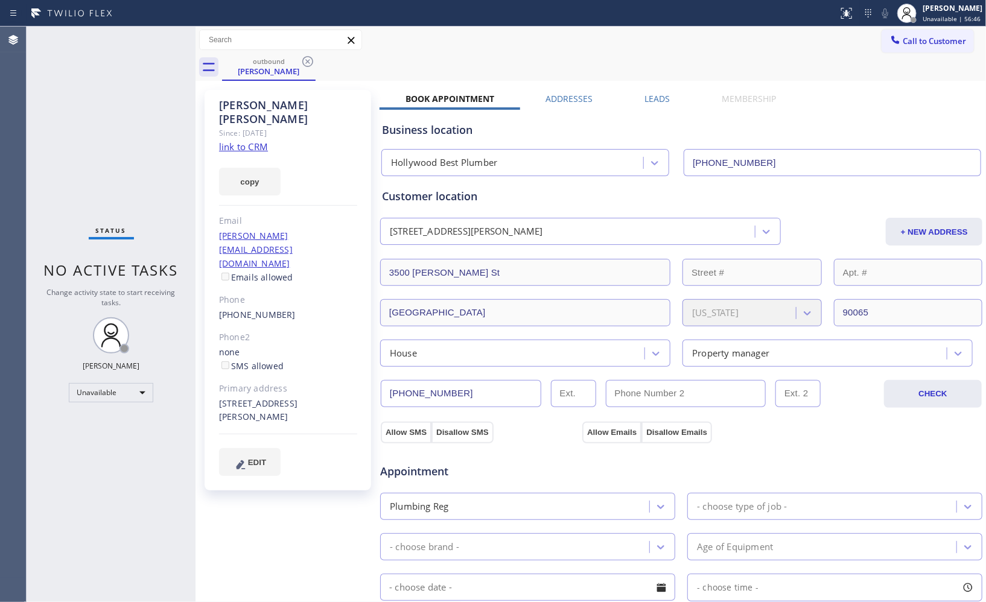
drag, startPoint x: 95, startPoint y: 176, endPoint x: 48, endPoint y: 171, distance: 46.6
click at [305, 62] on icon at bounding box center [307, 61] width 14 height 14
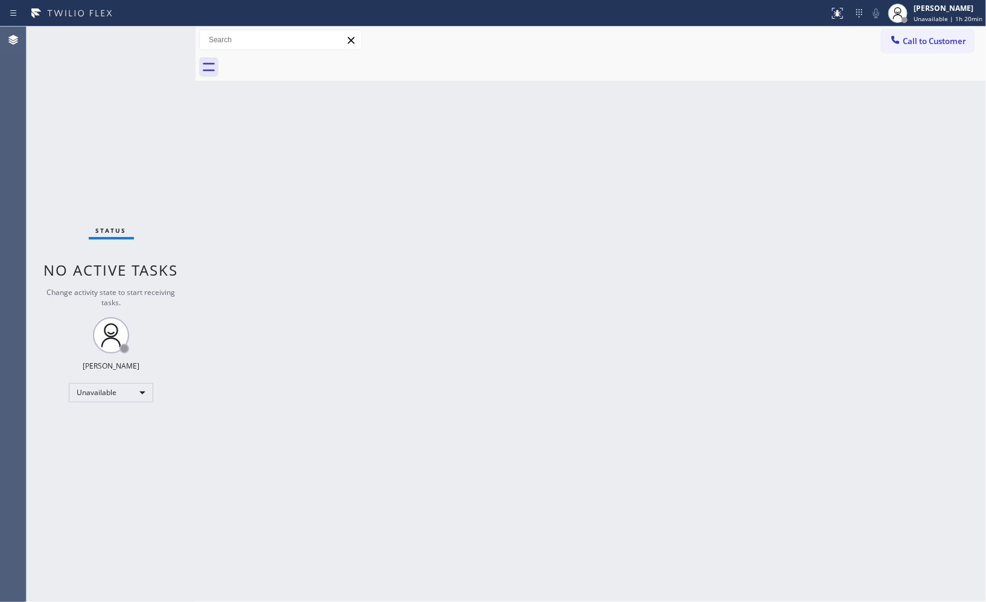
click at [677, 191] on div "Back to Dashboard Change Sender ID Customers Technicians Select a contact Outbo…" at bounding box center [590, 314] width 790 height 575
click at [658, 157] on div "Back to Dashboard Change Sender ID Customers Technicians Select a contact Outbo…" at bounding box center [590, 314] width 790 height 575
